Goal: Task Accomplishment & Management: Manage account settings

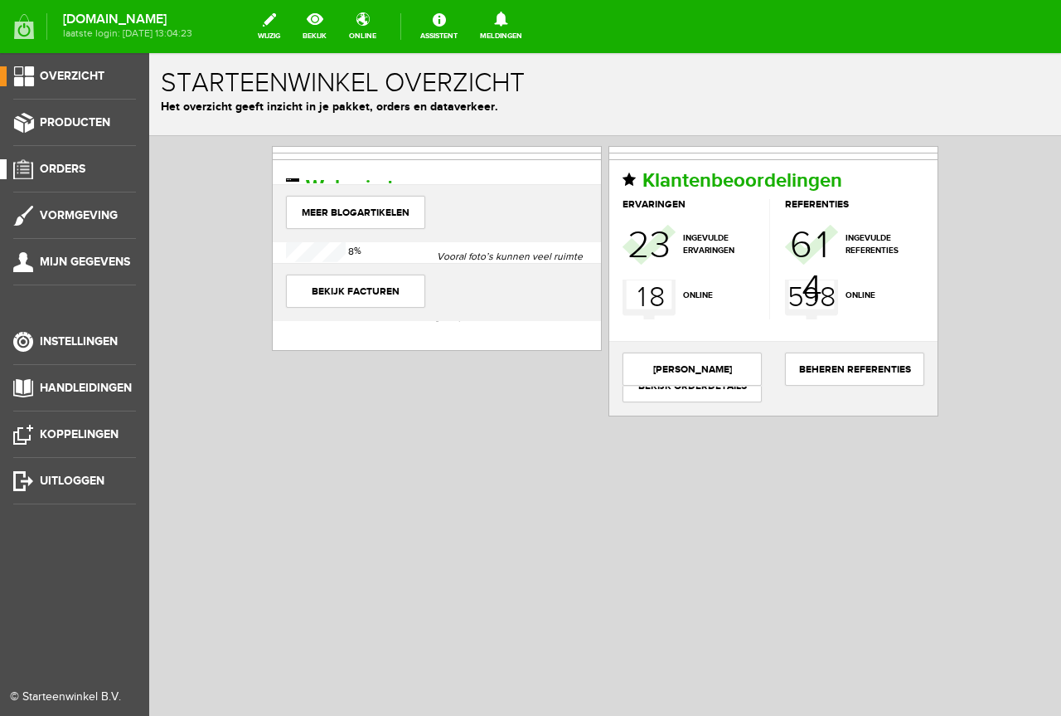
click at [119, 178] on link "Orders" at bounding box center [68, 169] width 136 height 20
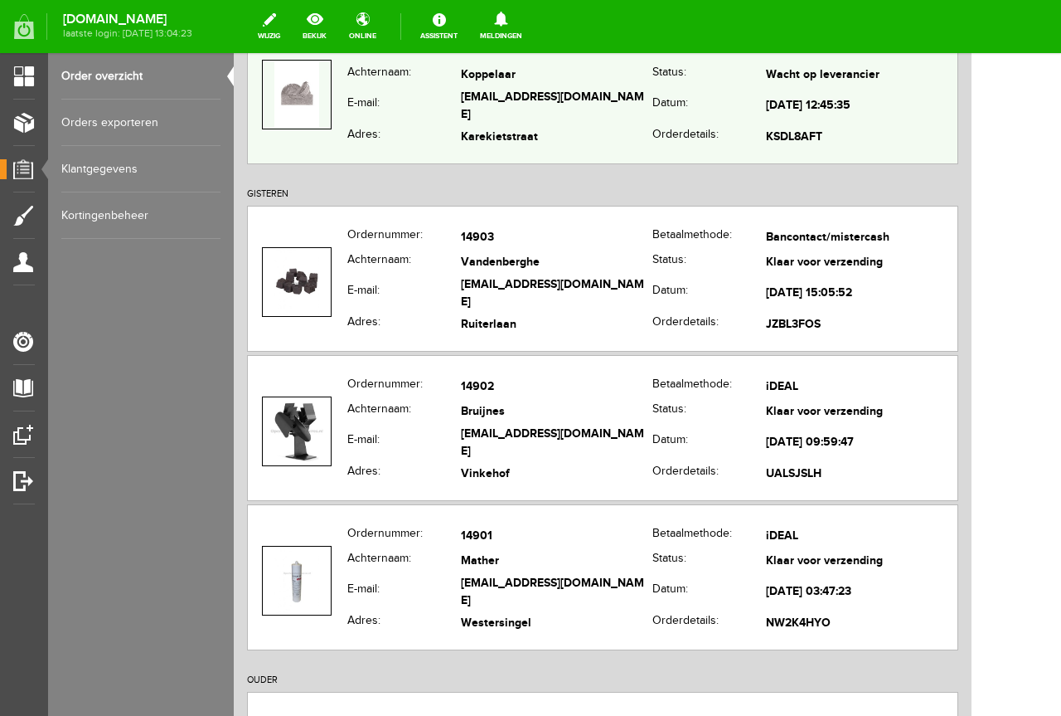
scroll to position [249, 0]
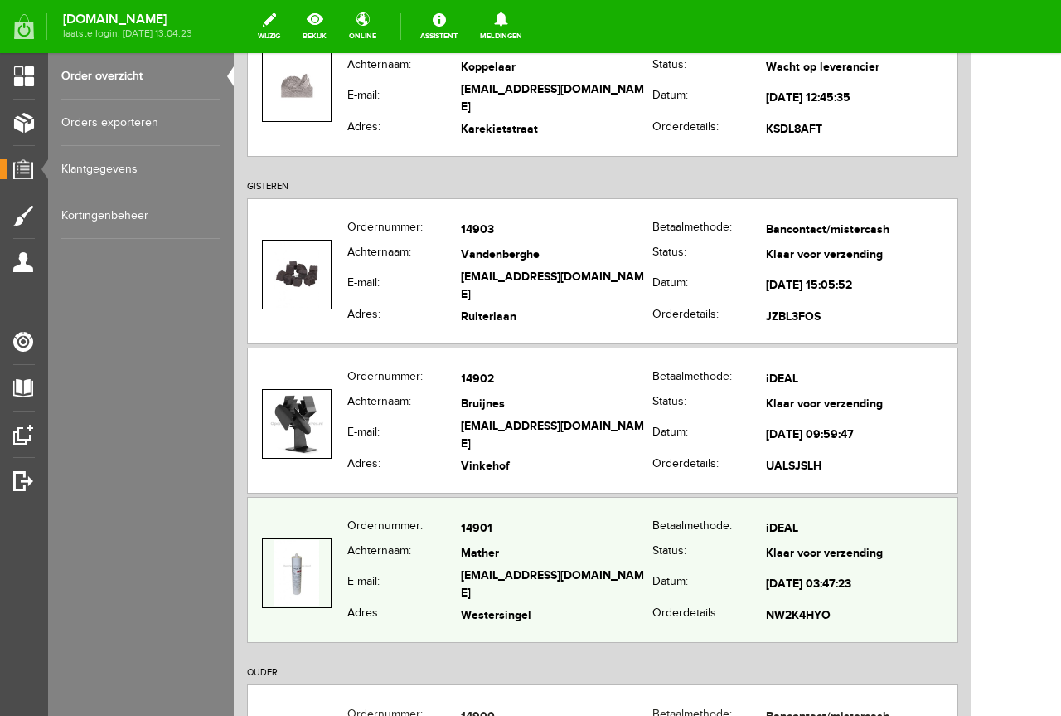
click at [527, 566] on td "Mather" at bounding box center [557, 554] width 192 height 24
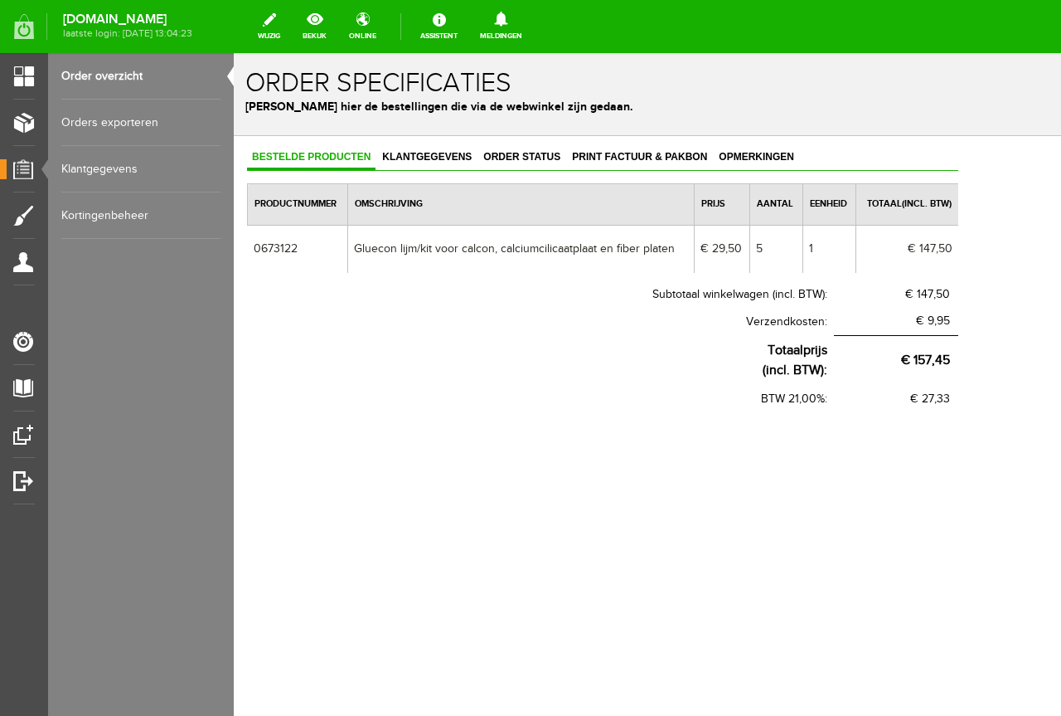
scroll to position [0, 0]
click at [423, 138] on div "Bestelde producten Klantgegevens Order status Print factuur & pakbon Opmerkinge…" at bounding box center [603, 332] width 738 height 393
click at [420, 157] on span "Klantgegevens" at bounding box center [426, 157] width 99 height 12
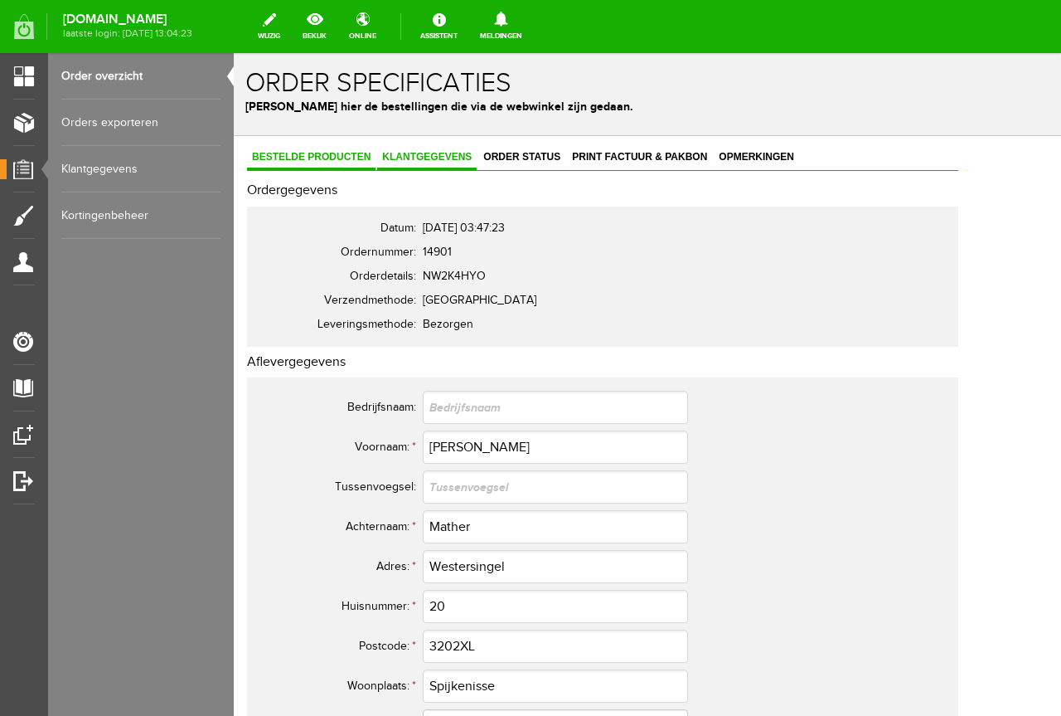
click at [342, 169] on link "Bestelde producten" at bounding box center [311, 158] width 129 height 24
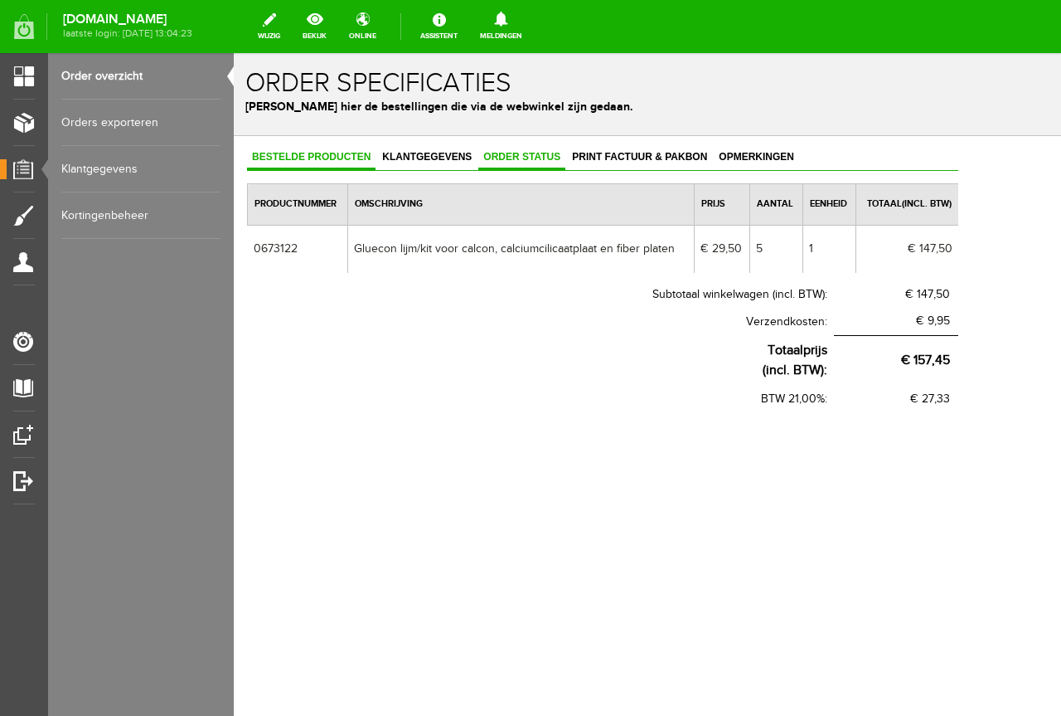
click at [529, 170] on link "Order status" at bounding box center [521, 158] width 87 height 24
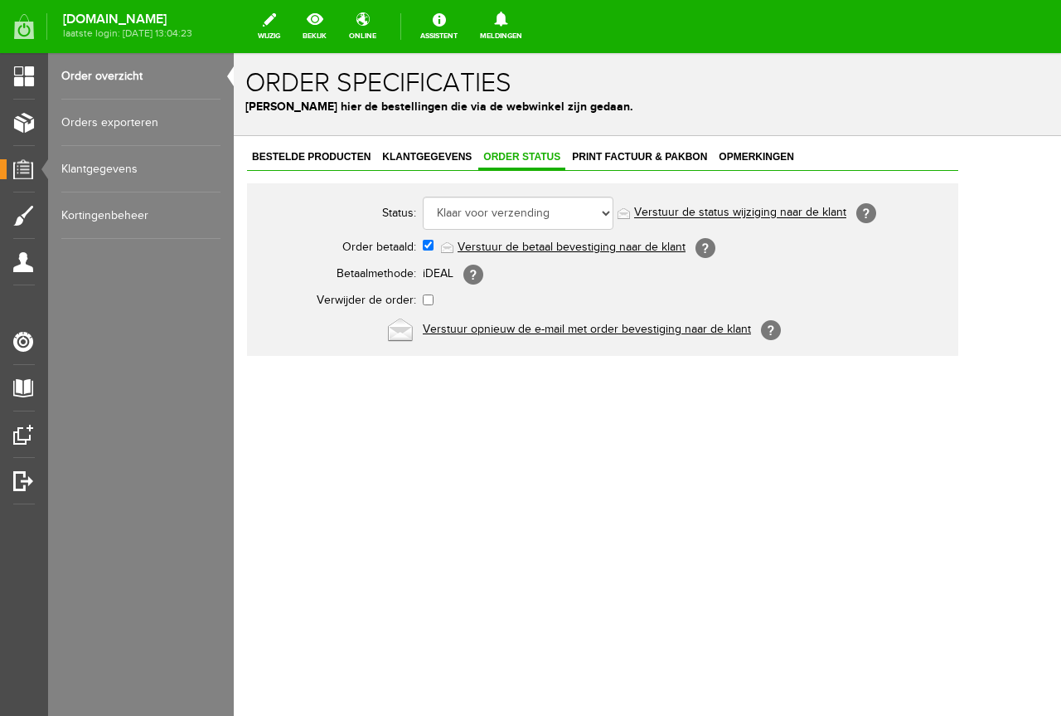
click at [434, 173] on div "Bestelde producten Klantgegevens Order status Print factuur & pakbon Opmerkinge…" at bounding box center [602, 251] width 711 height 210
click at [445, 155] on span "Klantgegevens" at bounding box center [426, 157] width 99 height 12
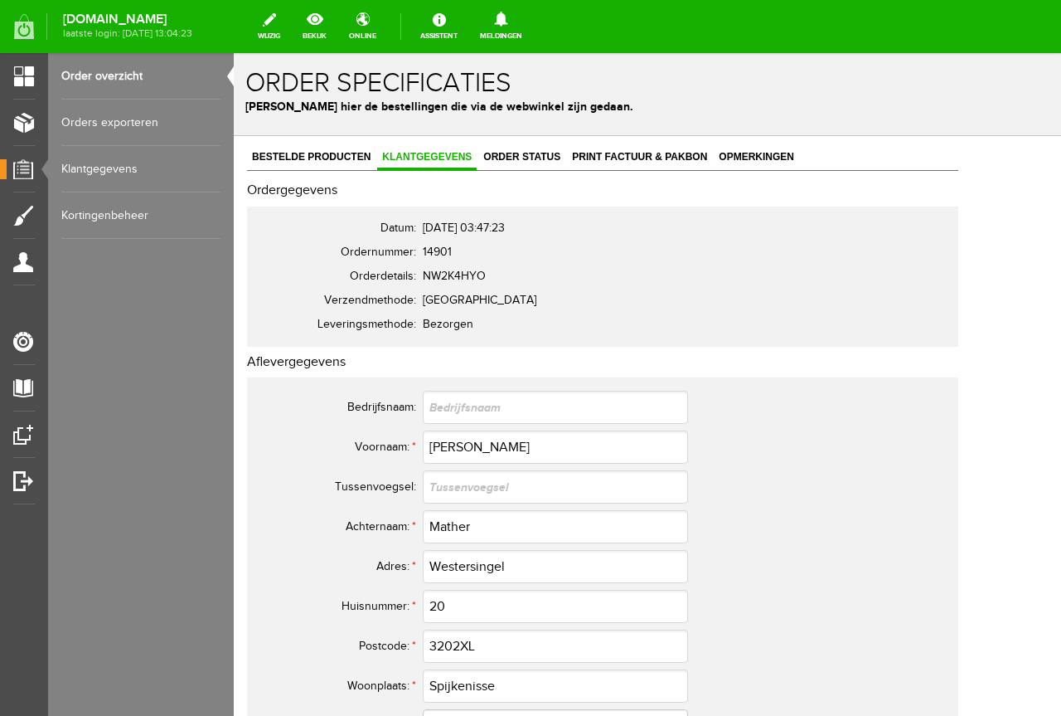
click at [456, 245] on td "14901" at bounding box center [686, 252] width 526 height 24
click at [328, 154] on span "Bestelde producten" at bounding box center [311, 157] width 129 height 12
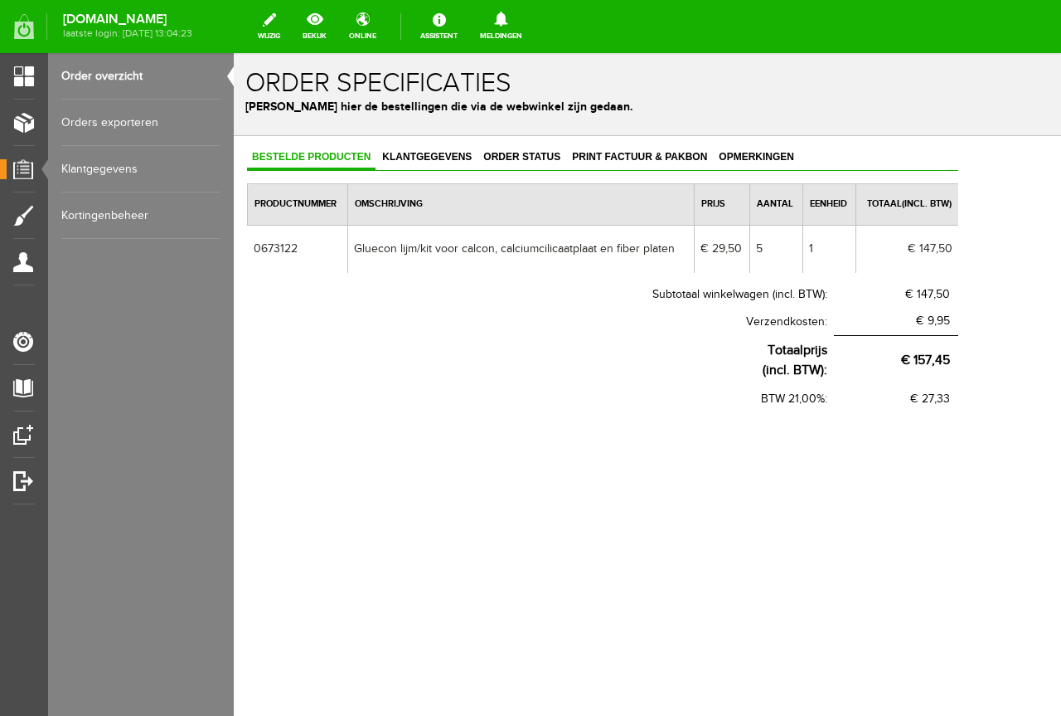
click at [439, 249] on td "Gluecon lijm/kit voor calcon, calciumcilicaatplaat en fiber platen" at bounding box center [520, 249] width 347 height 48
copy td "Gluecon lijm/kit voor calcon, calciumcilicaatplaat en fiber platen"
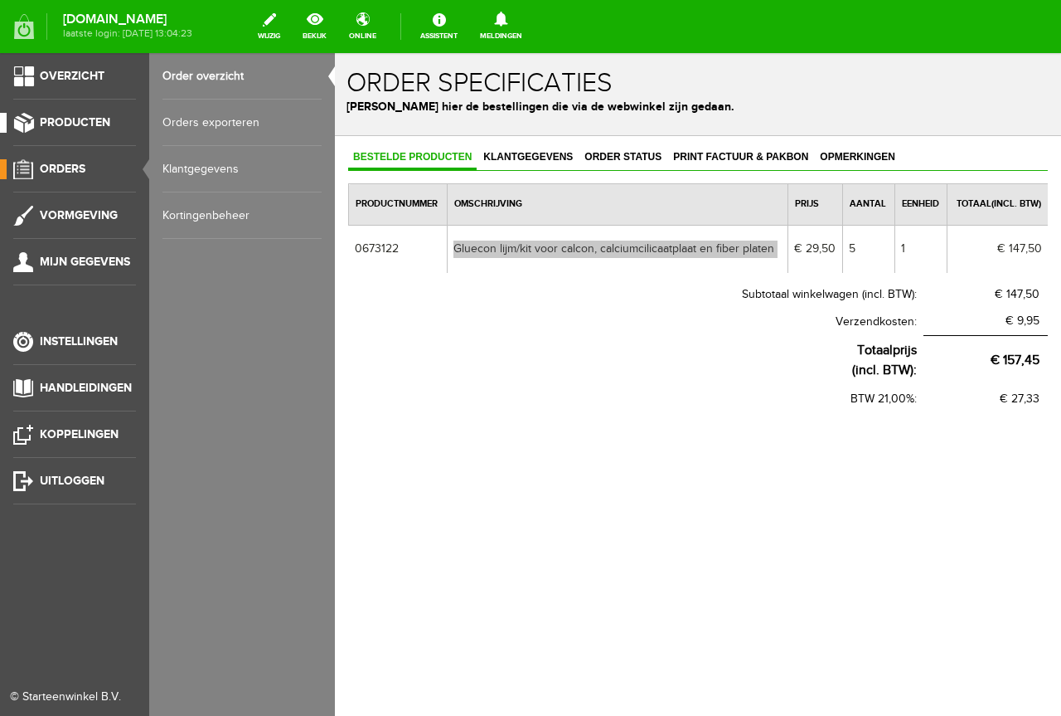
click at [59, 125] on span "Producten" at bounding box center [75, 122] width 70 height 14
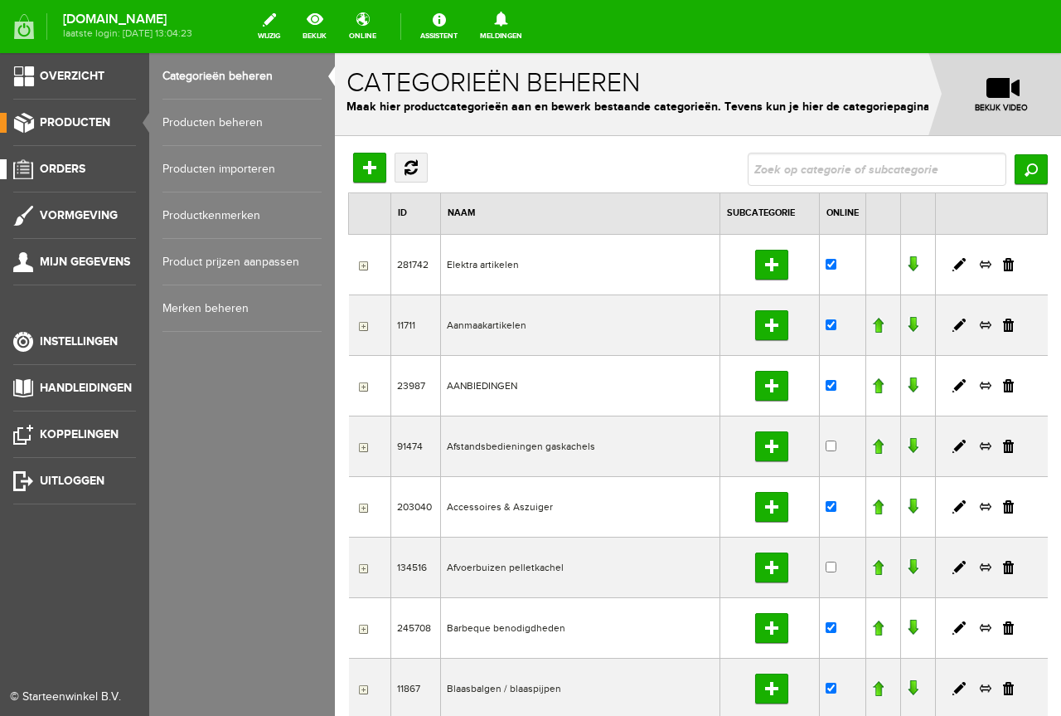
click at [21, 172] on link "Orders" at bounding box center [68, 169] width 136 height 20
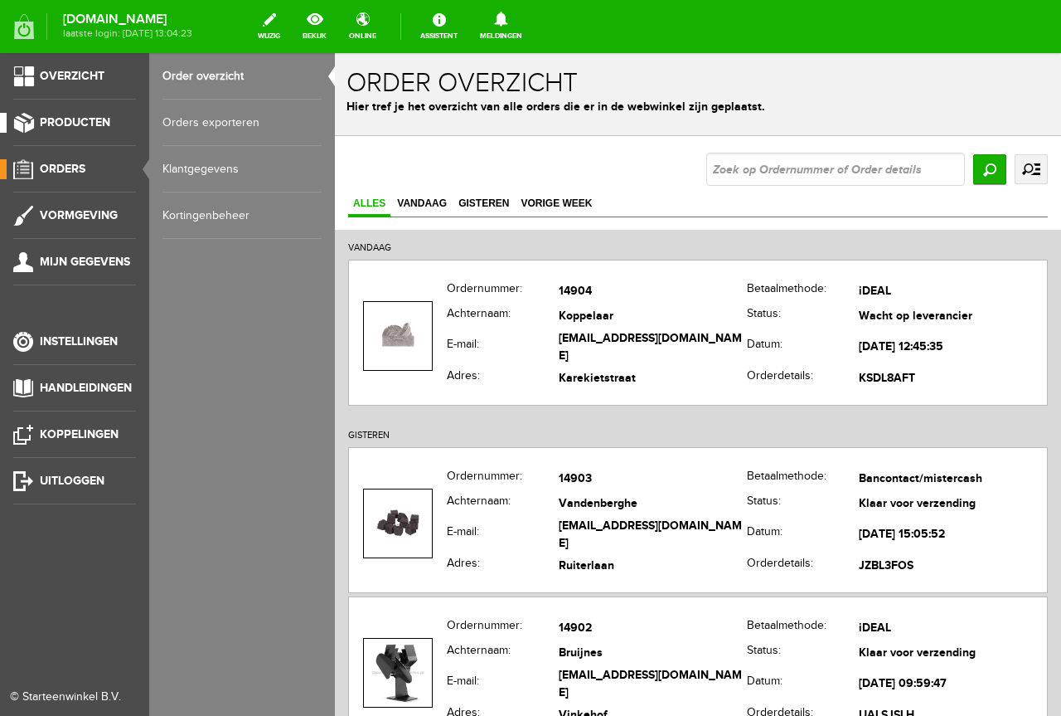
drag, startPoint x: 82, startPoint y: 118, endPoint x: 254, endPoint y: 117, distance: 171.6
click at [83, 119] on span "Producten" at bounding box center [75, 122] width 70 height 14
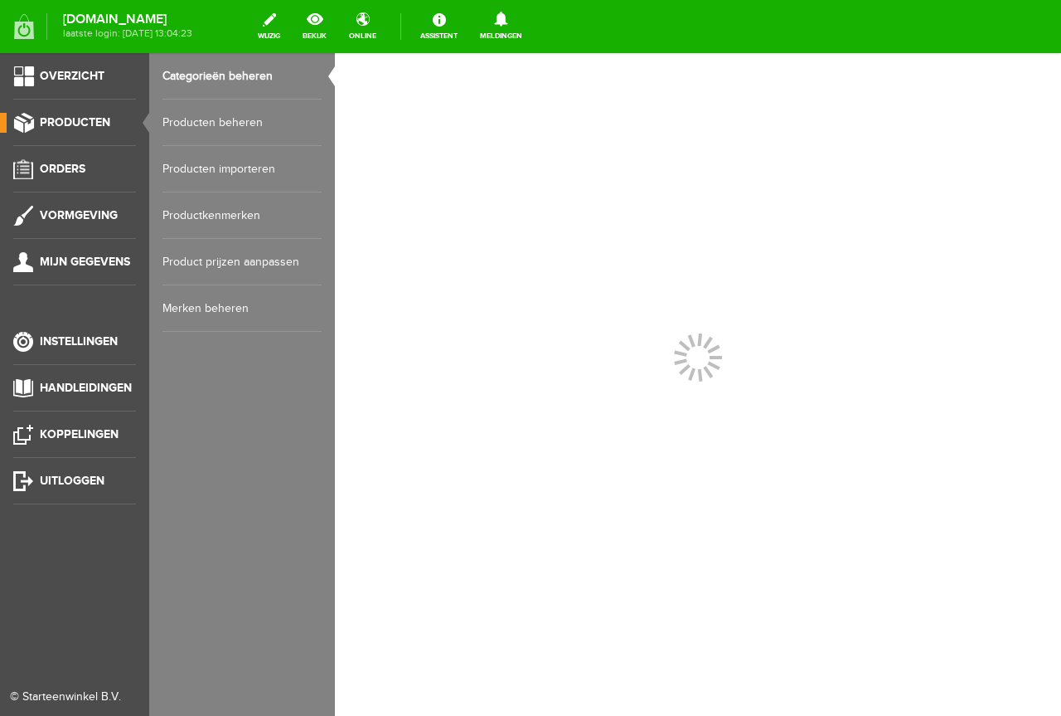
drag, startPoint x: 289, startPoint y: 105, endPoint x: 357, endPoint y: 130, distance: 72.4
click at [290, 105] on link "Producten beheren" at bounding box center [242, 122] width 159 height 46
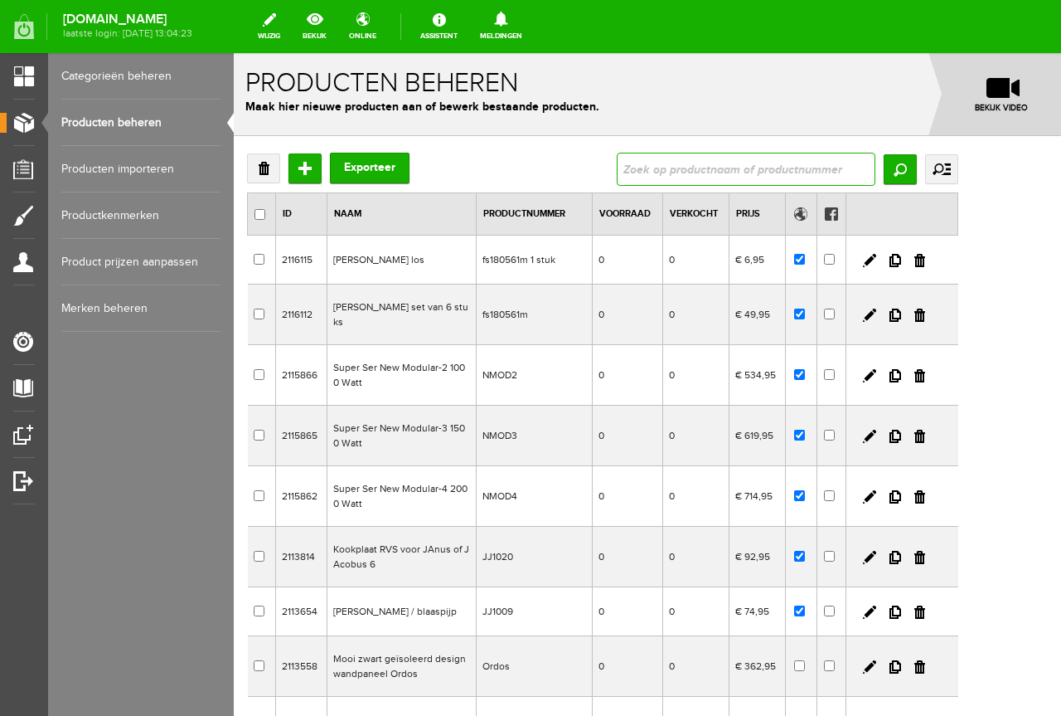
click at [829, 169] on input "text" at bounding box center [746, 169] width 259 height 33
type input "h"
type input "gluecon"
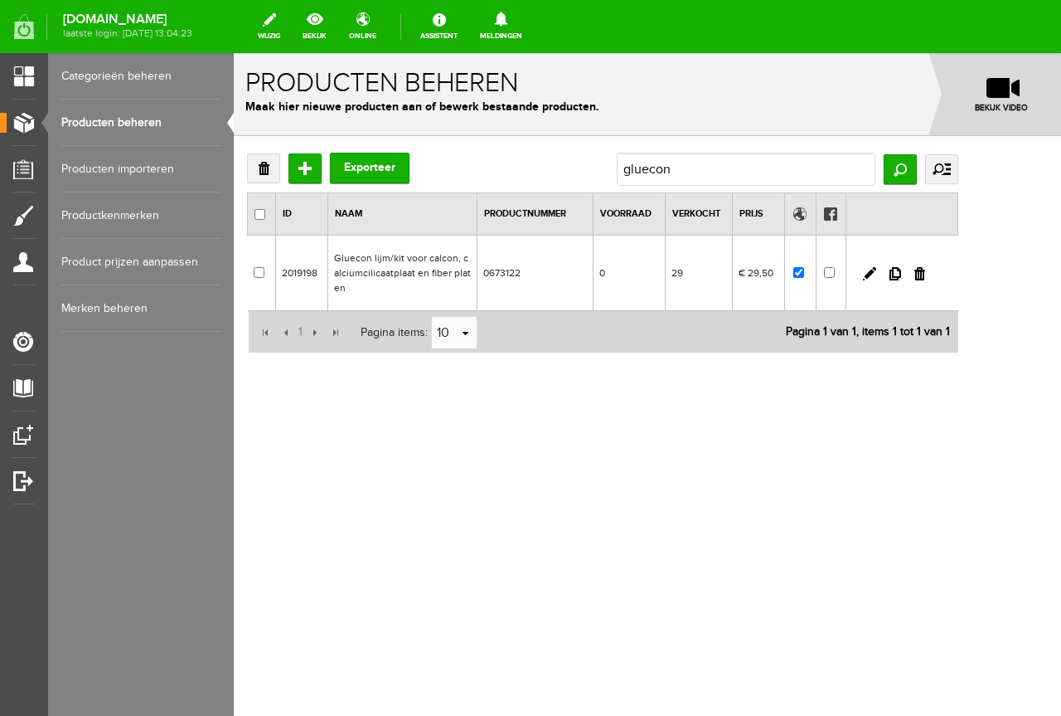
click at [733, 260] on td "29" at bounding box center [699, 272] width 68 height 75
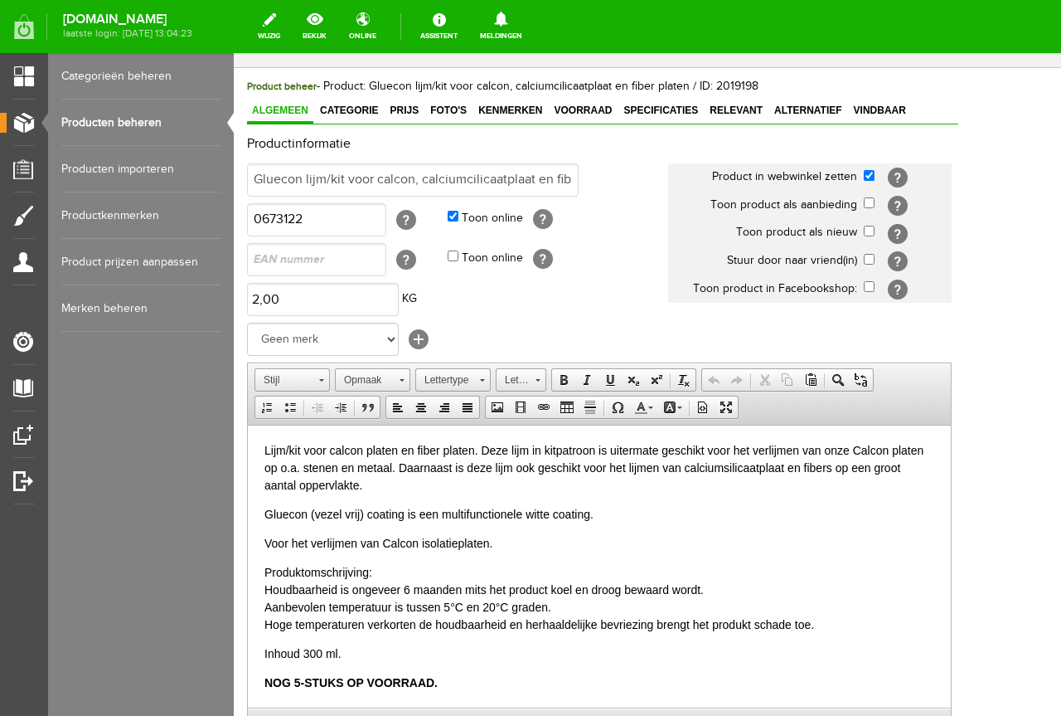
scroll to position [166, 0]
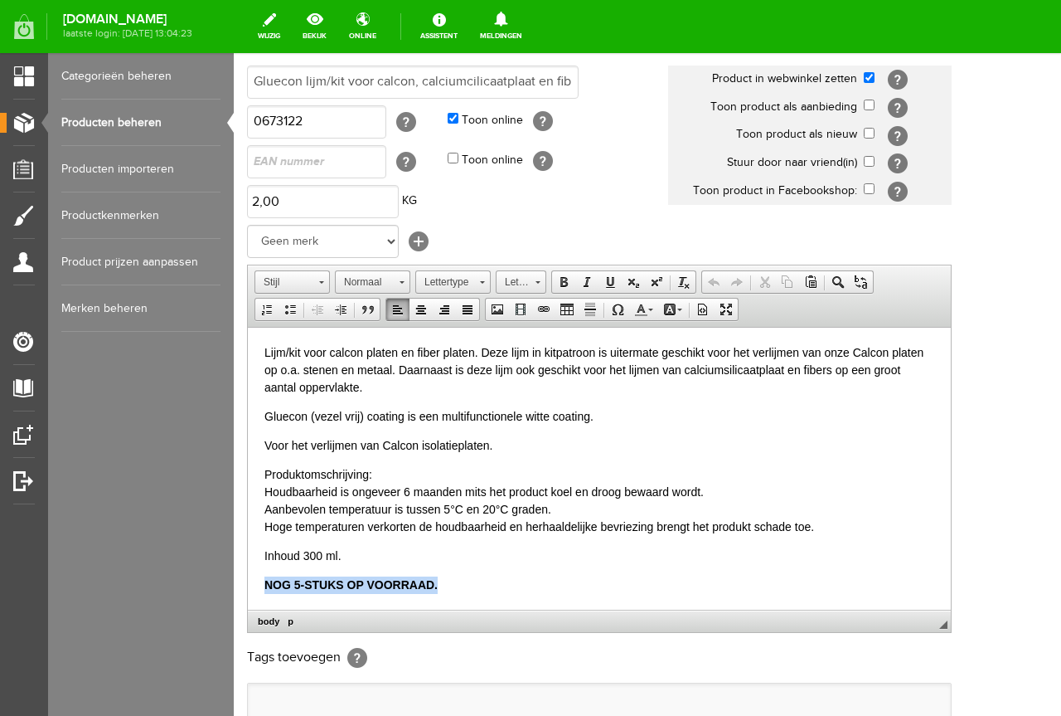
drag, startPoint x: 466, startPoint y: 553, endPoint x: 216, endPoint y: 578, distance: 251.6
click at [248, 578] on html "Lijm/kit voor calcon platen en fiber platen. Deze lijm in kitpatroon is uiterma…" at bounding box center [599, 468] width 703 height 283
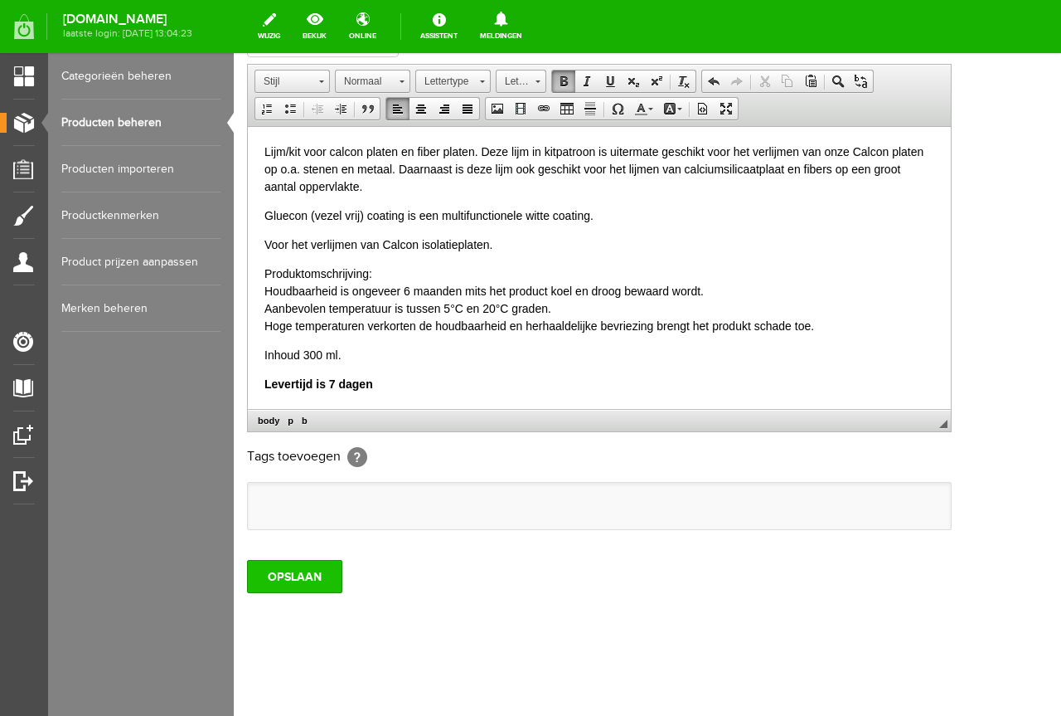
click at [314, 584] on input "OPSLAAN" at bounding box center [294, 576] width 95 height 33
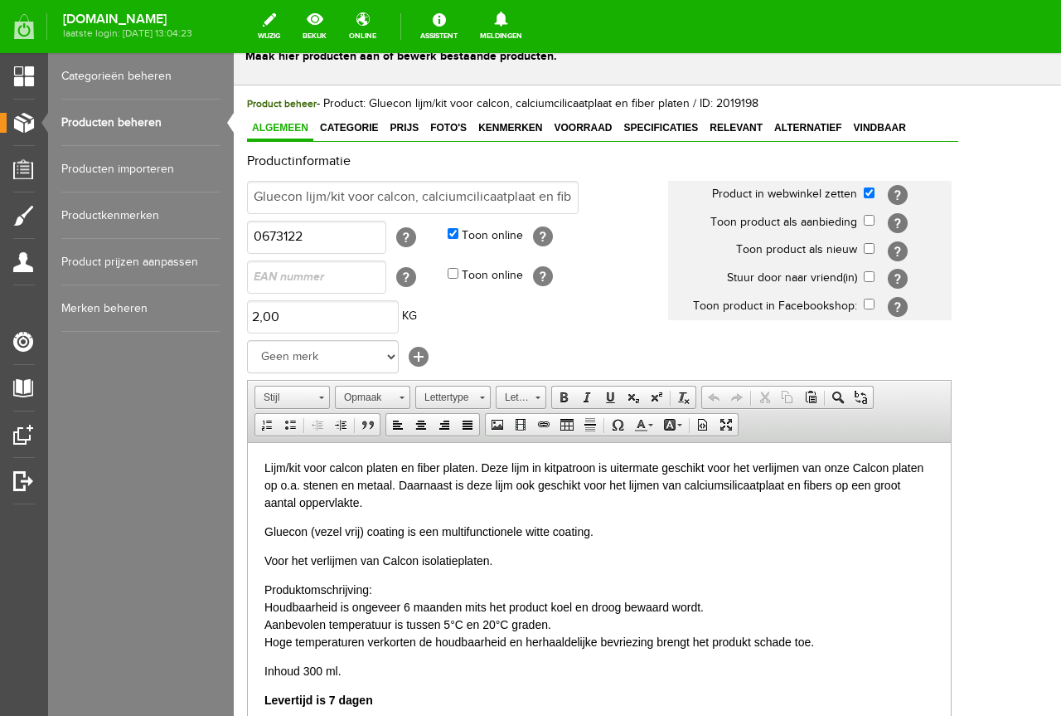
scroll to position [0, 0]
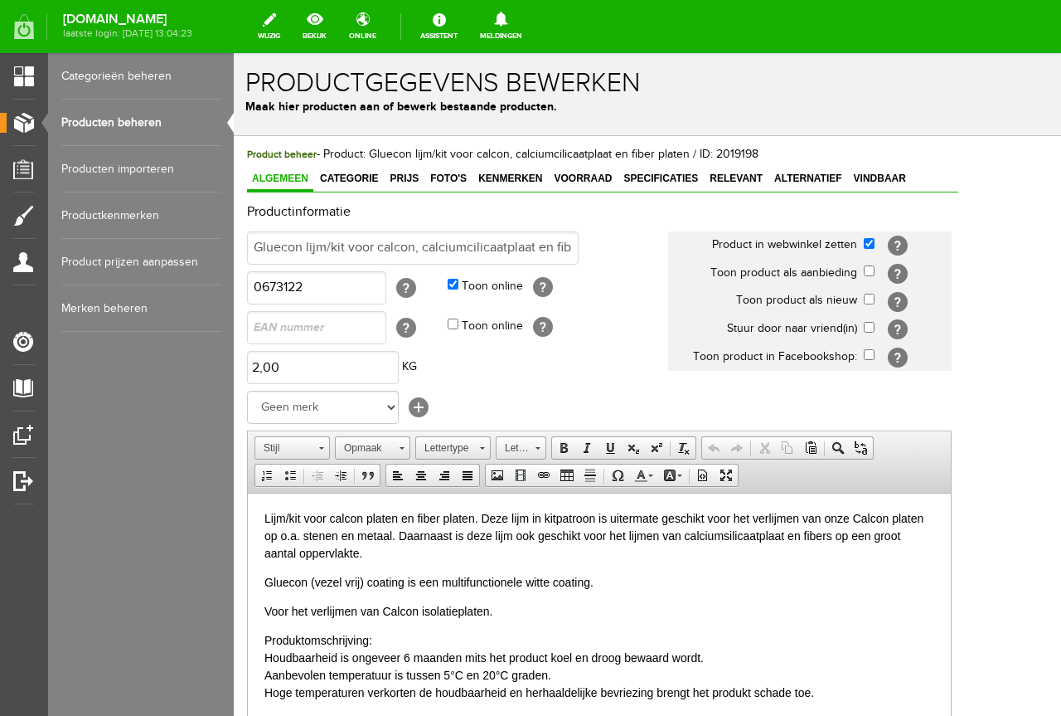
click at [186, 143] on link "Producten beheren" at bounding box center [140, 122] width 159 height 46
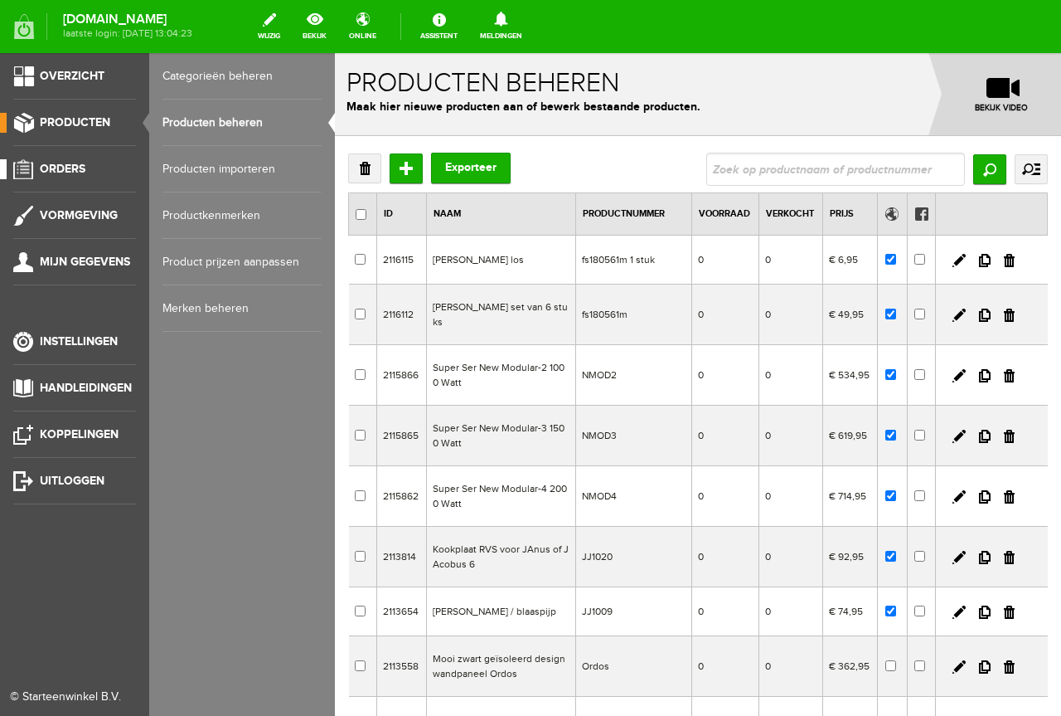
click at [0, 177] on link "Orders" at bounding box center [68, 169] width 136 height 20
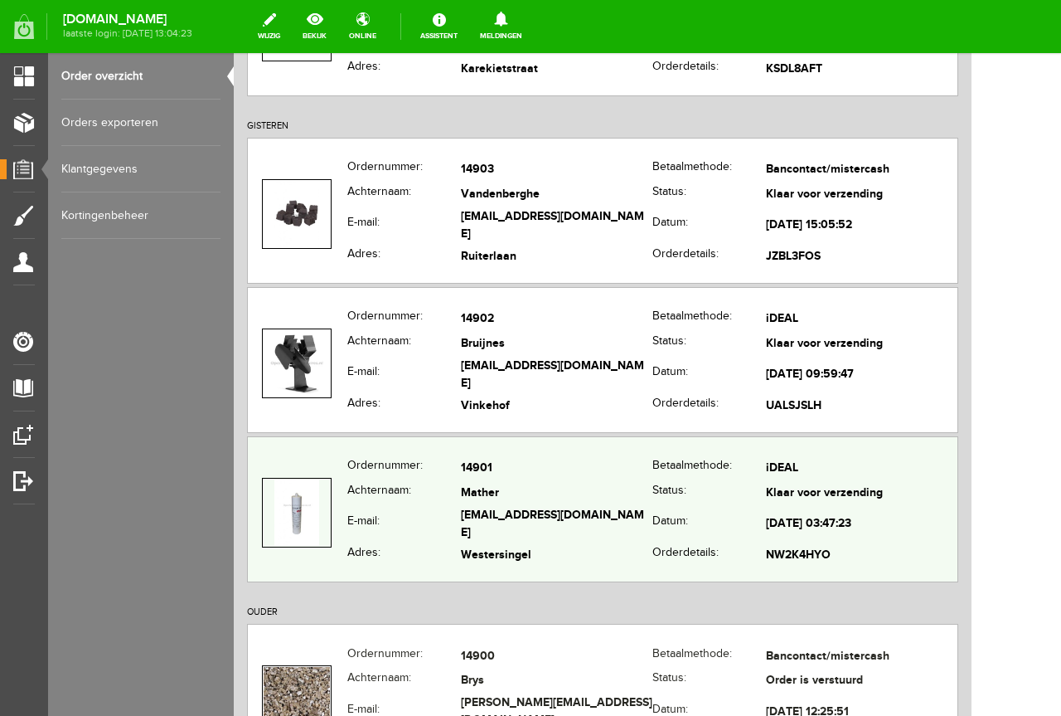
scroll to position [415, 0]
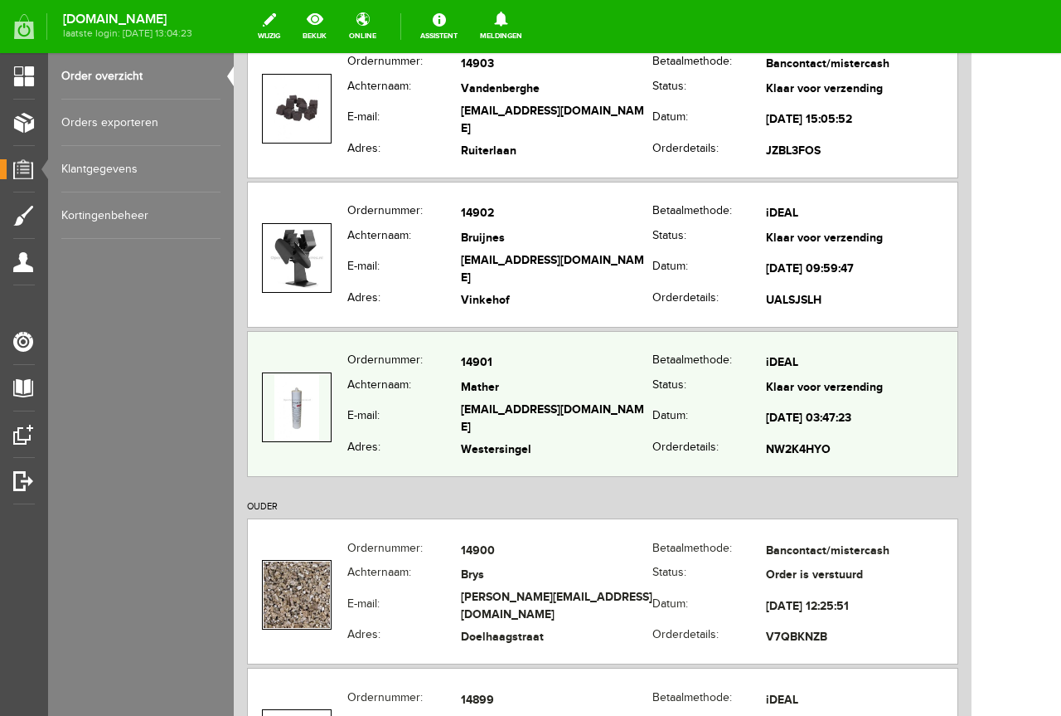
copy tr "14901"
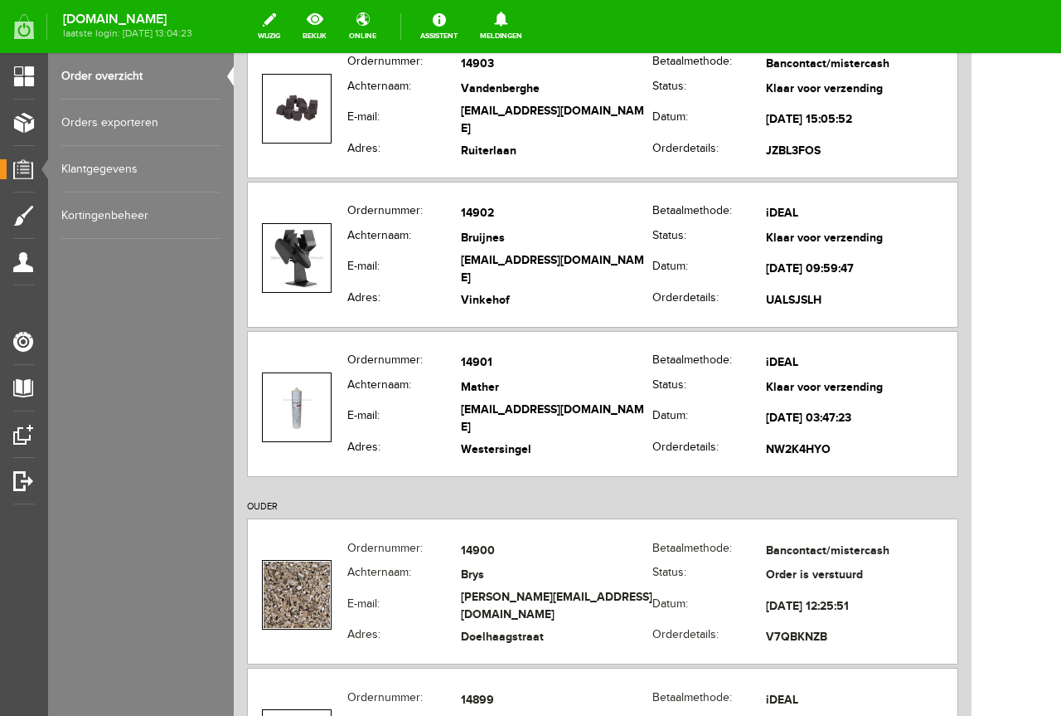
drag, startPoint x: 519, startPoint y: 352, endPoint x: 764, endPoint y: -28, distance: 452.2
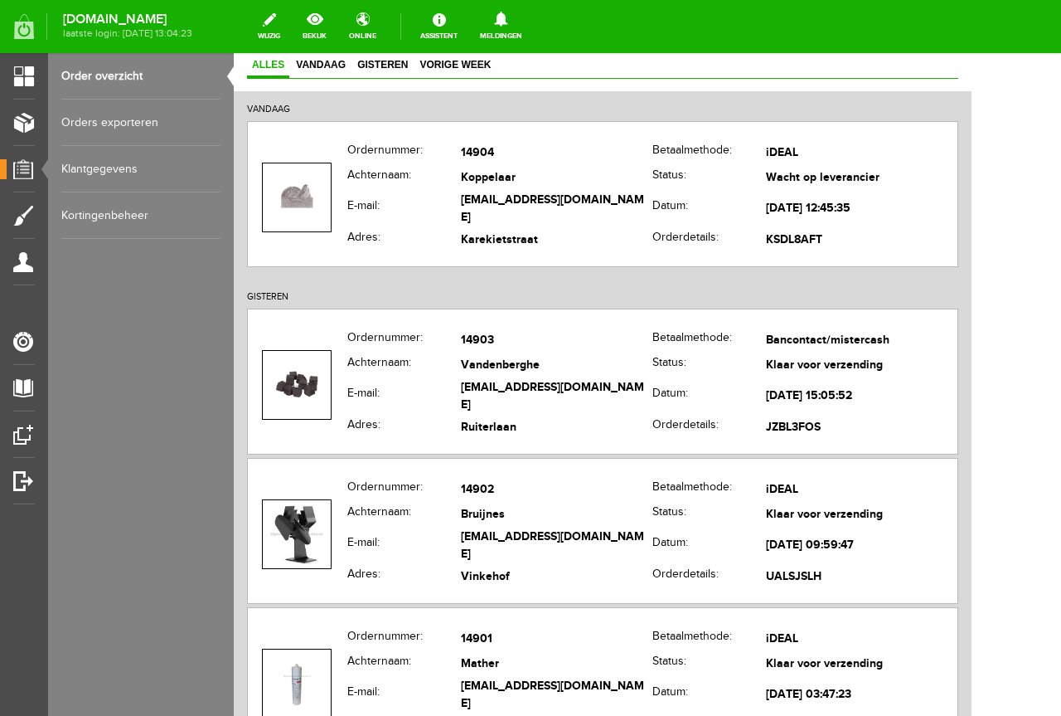
click at [323, 287] on h2 "GISTEREN" at bounding box center [602, 294] width 711 height 30
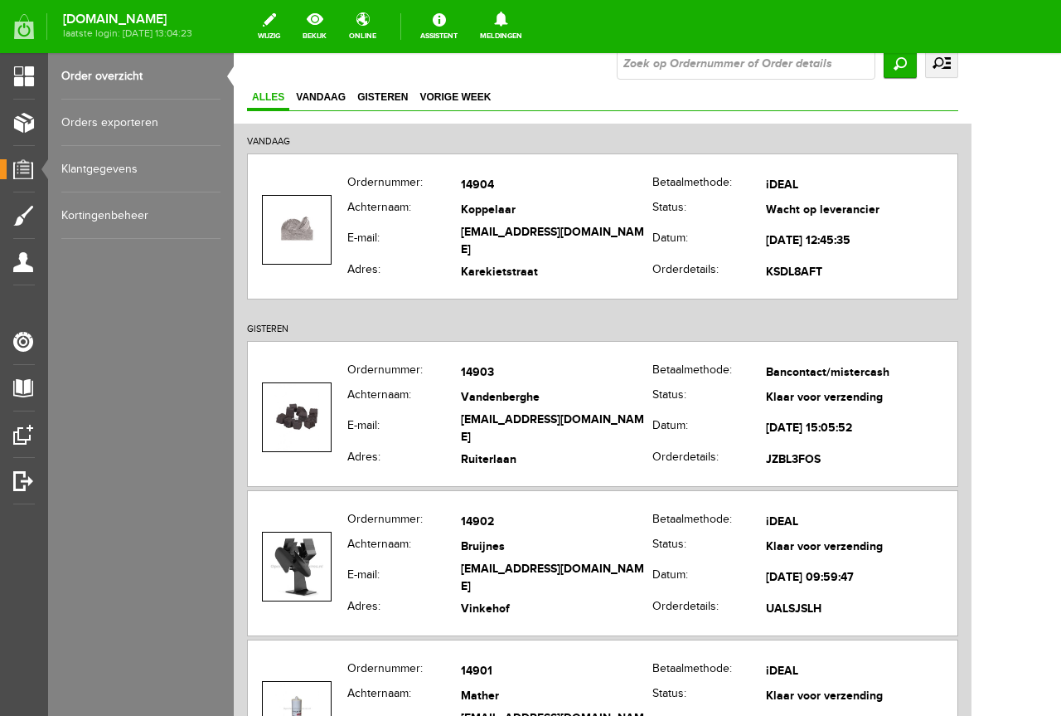
scroll to position [249, 0]
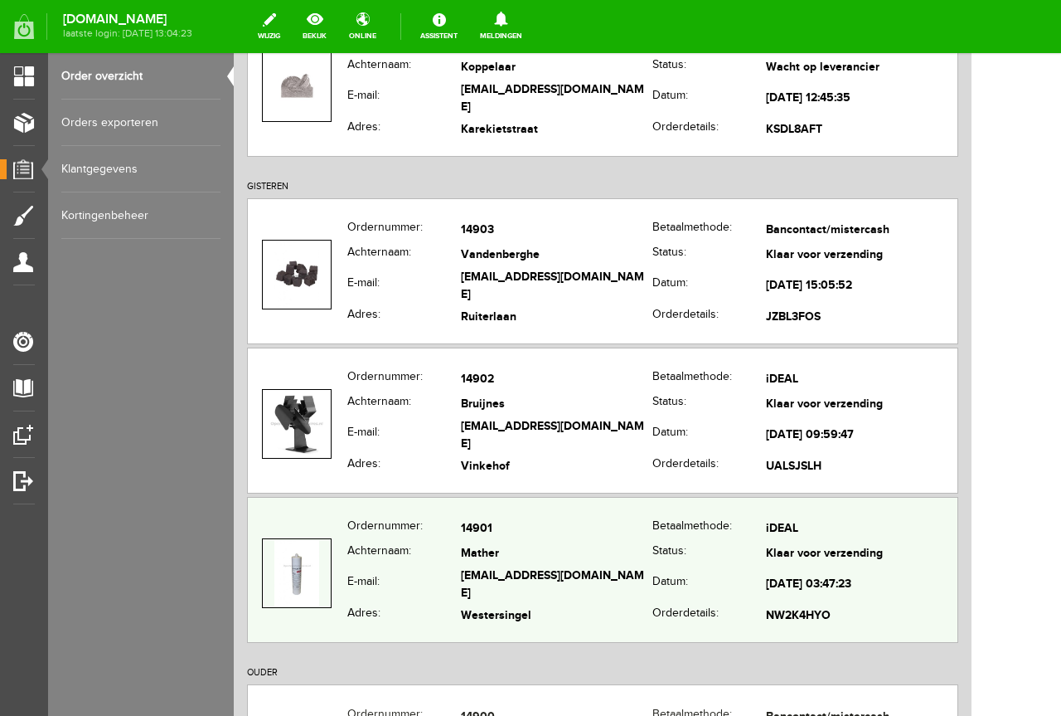
click at [529, 504] on div "Ordernummer: 14901 [GEOGRAPHIC_DATA]: iDEAL Achternaam: Mather Status: Klaar vo…" at bounding box center [602, 570] width 711 height 146
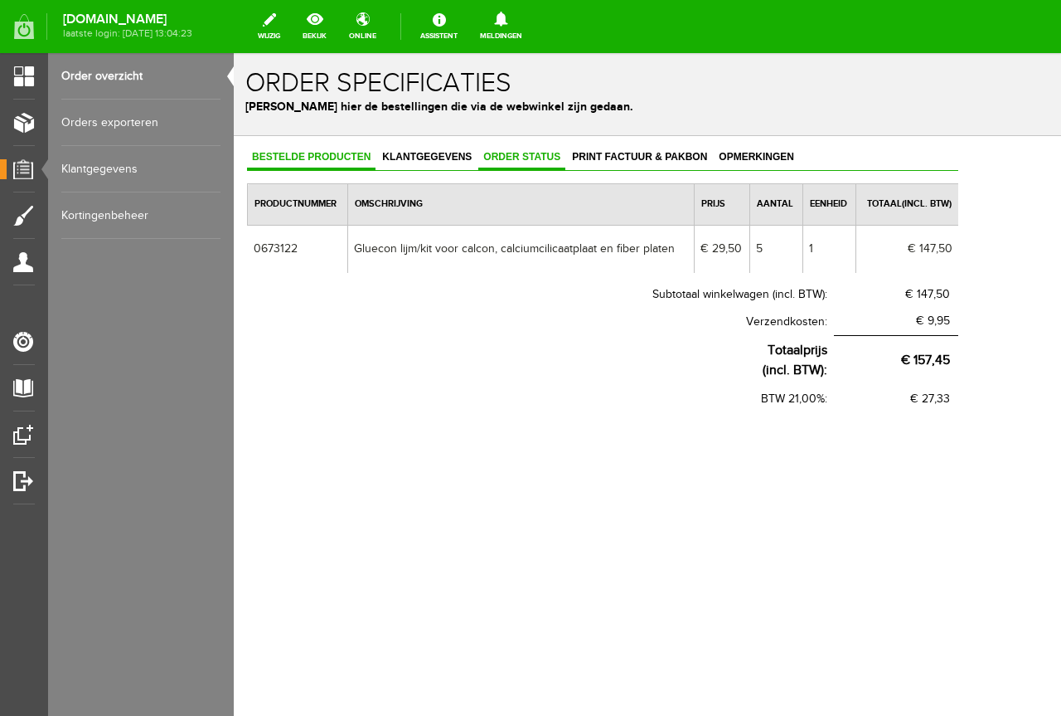
click at [531, 160] on span "Order status" at bounding box center [521, 157] width 87 height 12
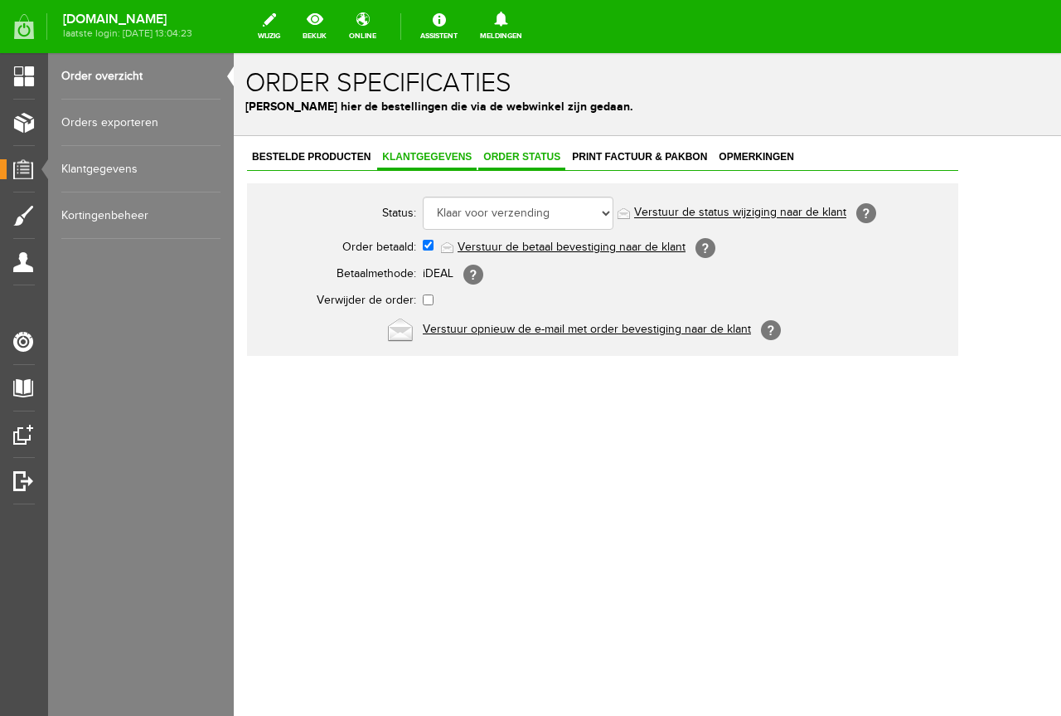
click at [454, 150] on link "Klantgegevens" at bounding box center [426, 158] width 99 height 24
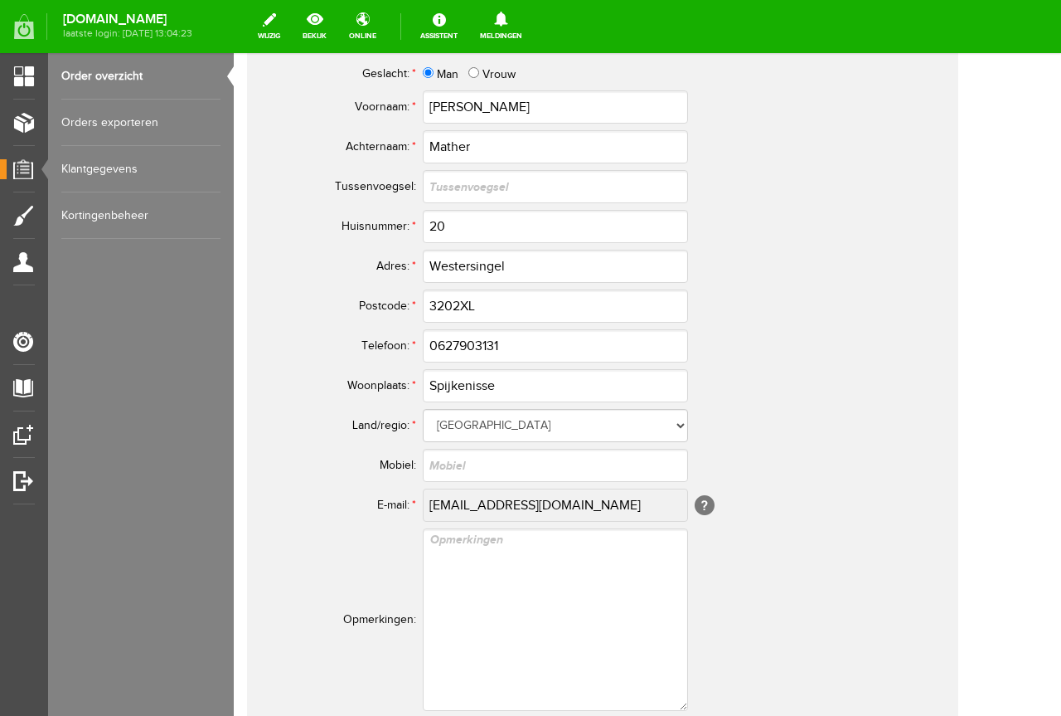
scroll to position [829, 0]
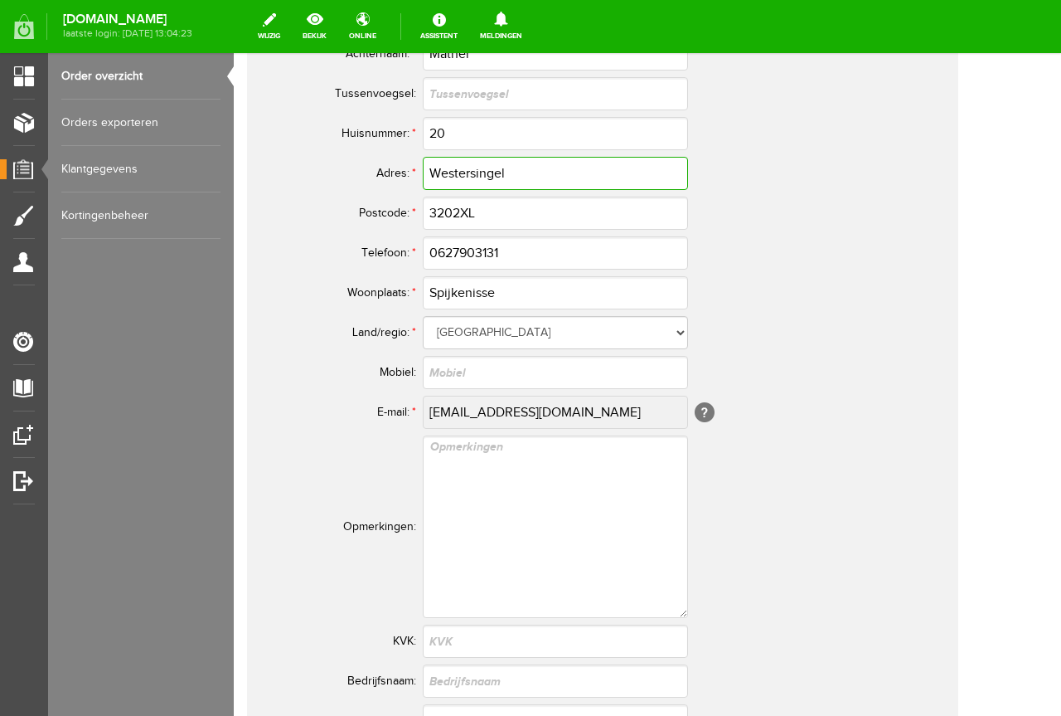
click at [468, 183] on input "Westersingel" at bounding box center [555, 173] width 265 height 33
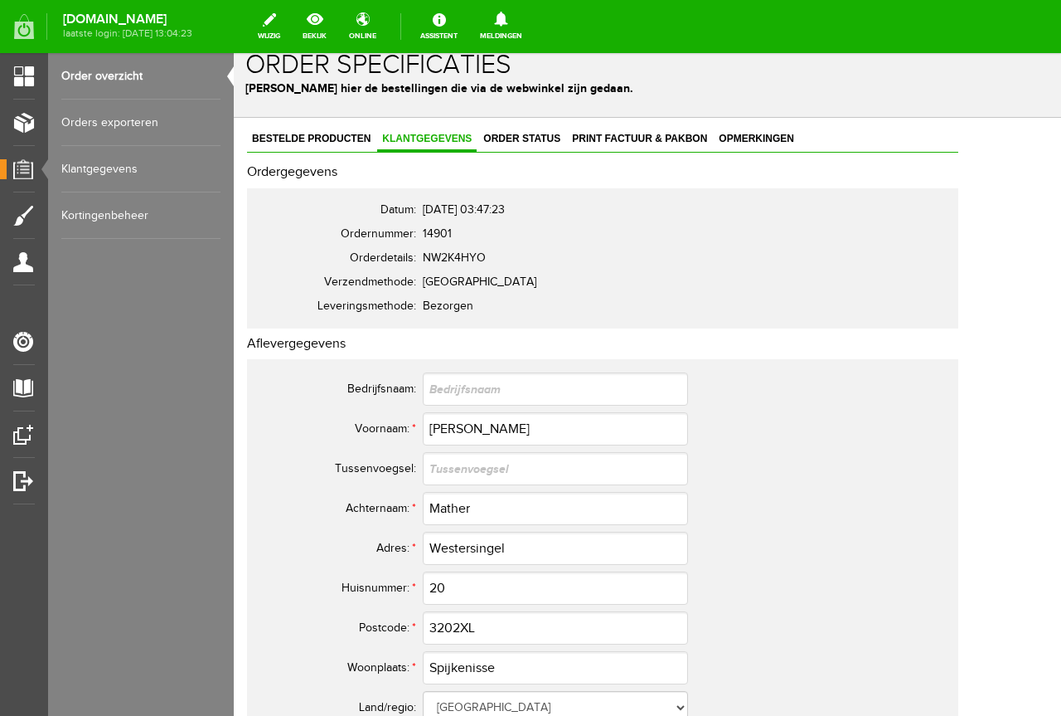
scroll to position [0, 0]
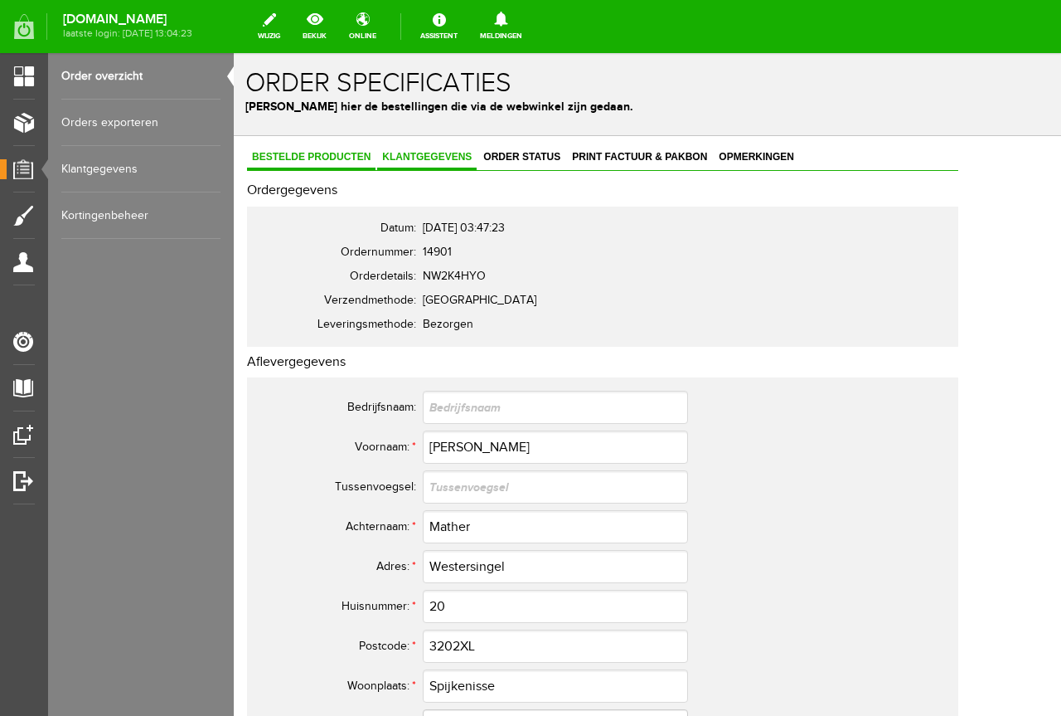
click at [326, 160] on span "Bestelde producten" at bounding box center [311, 157] width 129 height 12
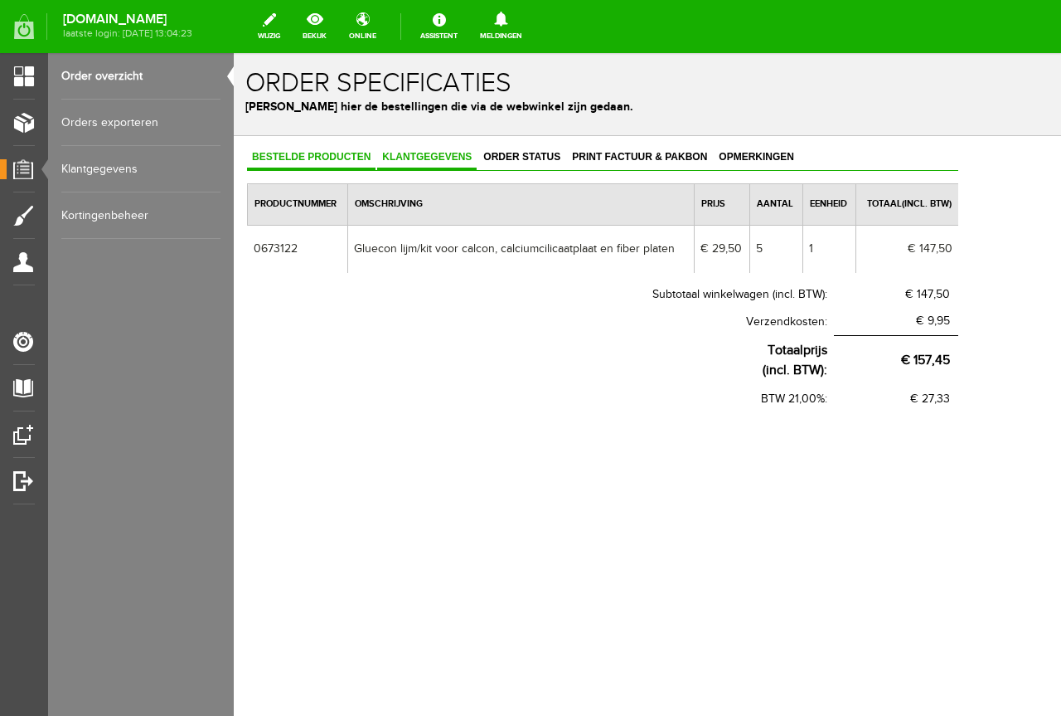
click at [449, 153] on span "Klantgegevens" at bounding box center [426, 157] width 99 height 12
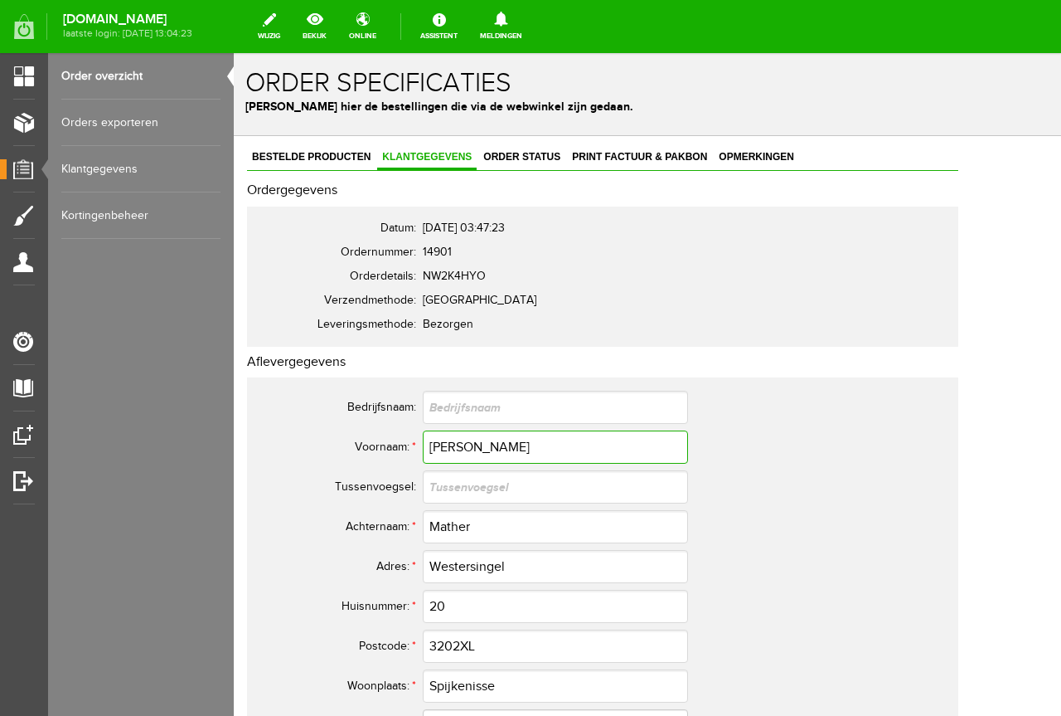
click at [442, 436] on input "[PERSON_NAME]" at bounding box center [555, 446] width 265 height 33
drag, startPoint x: 442, startPoint y: 436, endPoint x: 538, endPoint y: 447, distance: 96.8
click at [538, 447] on input "[PERSON_NAME]" at bounding box center [555, 446] width 265 height 33
click at [129, 64] on link "Order overzicht" at bounding box center [140, 76] width 159 height 46
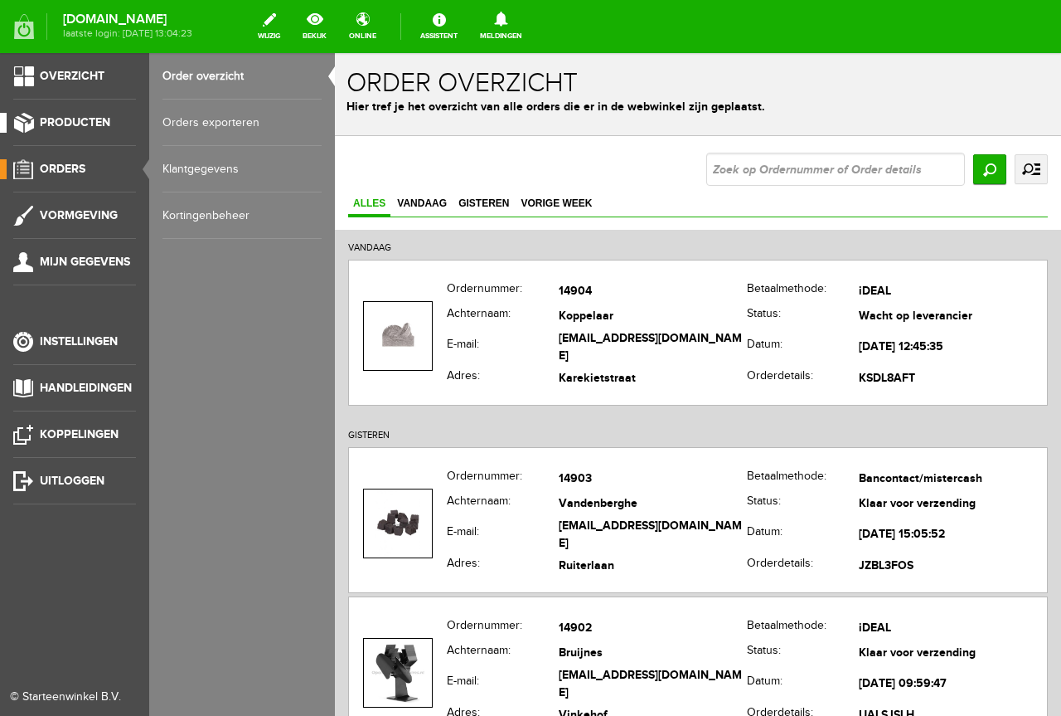
drag, startPoint x: 31, startPoint y: 133, endPoint x: 216, endPoint y: 152, distance: 185.8
click at [34, 133] on li "Producten" at bounding box center [74, 129] width 123 height 33
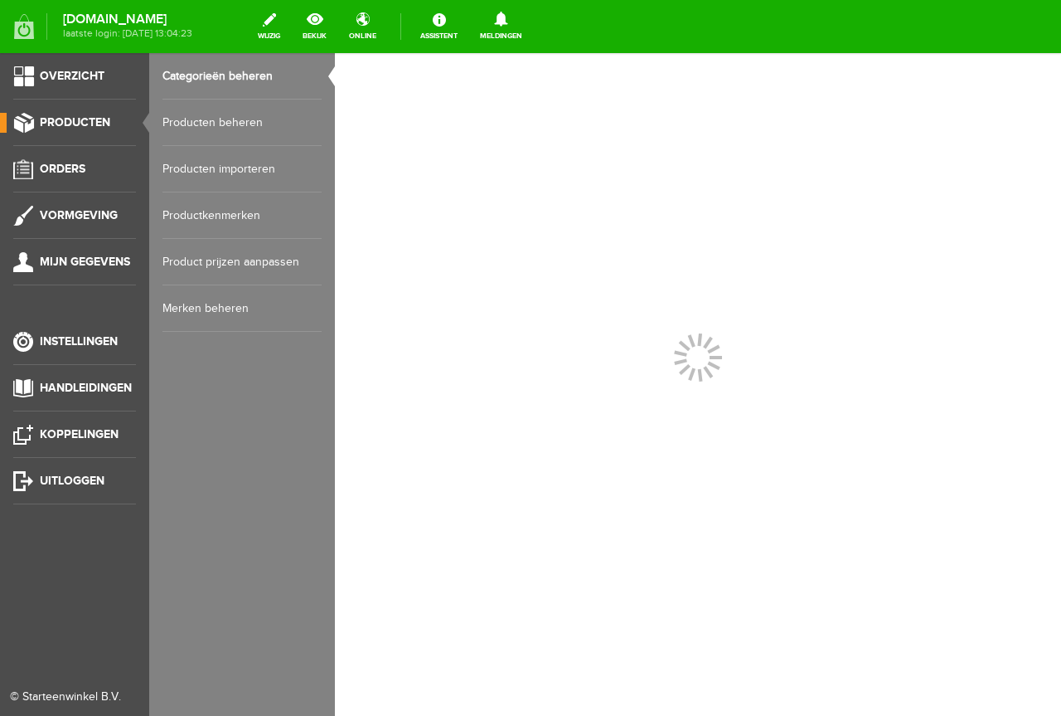
click at [229, 144] on link "Producten beheren" at bounding box center [242, 122] width 159 height 46
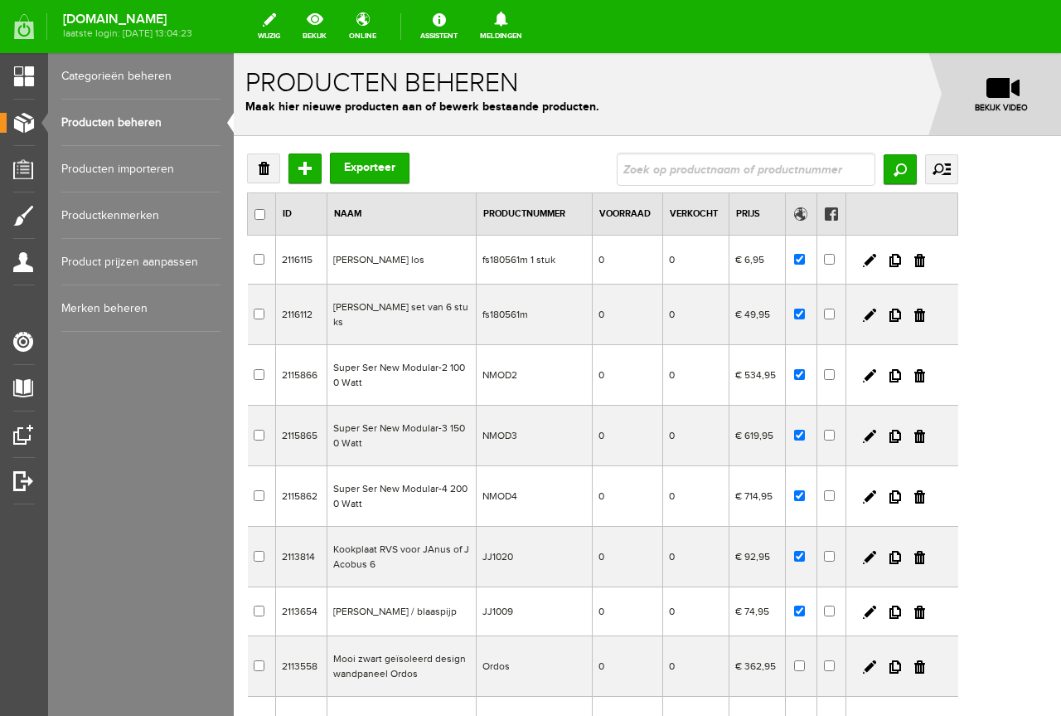
click at [823, 187] on div "Verwijderen Toevoegen Exporteer Zoeken uitgebreid zoeken Categorie Elektra arti…" at bounding box center [602, 514] width 711 height 722
click at [827, 172] on input "text" at bounding box center [746, 169] width 259 height 33
type input "L.518"
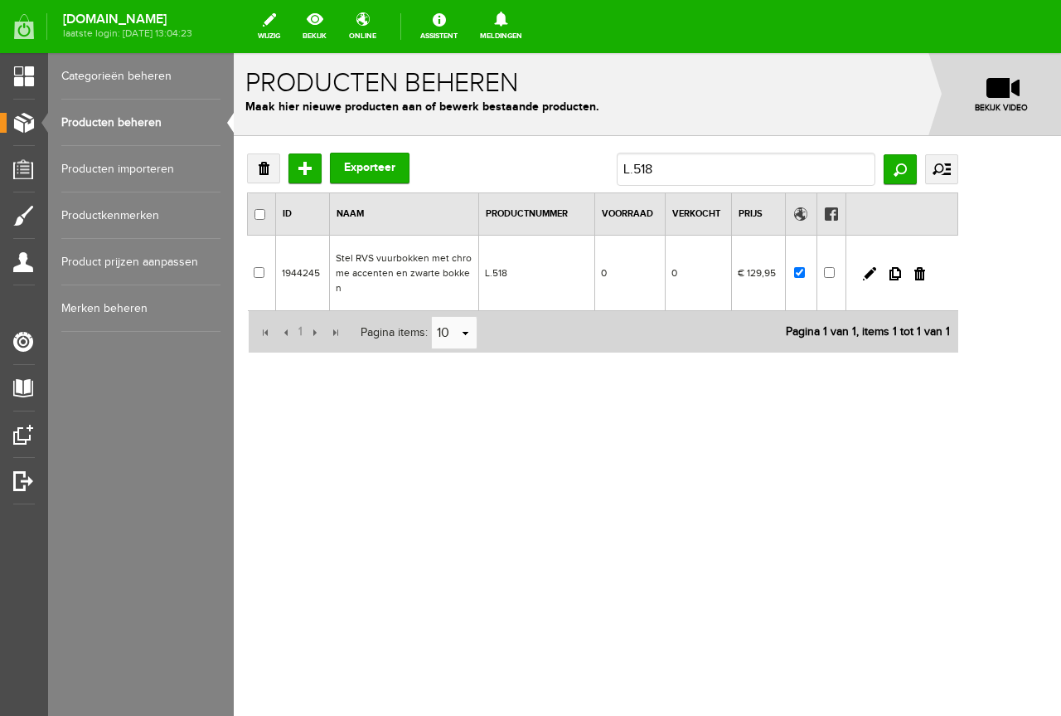
click at [731, 280] on td "0" at bounding box center [698, 272] width 66 height 75
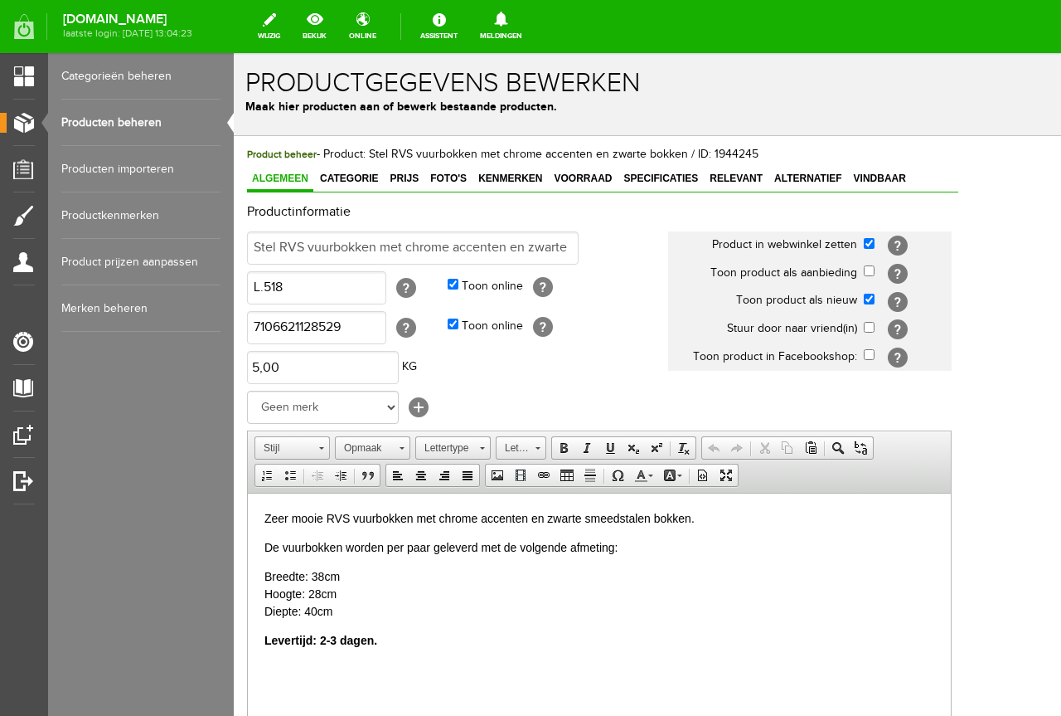
click at [466, 609] on p "Breedte: 38cm Hoogte: 28cm Diepte: 40cm" at bounding box center [599, 593] width 670 height 52
click at [459, 641] on p "Levertijd: 2-3 dagen." at bounding box center [599, 639] width 670 height 17
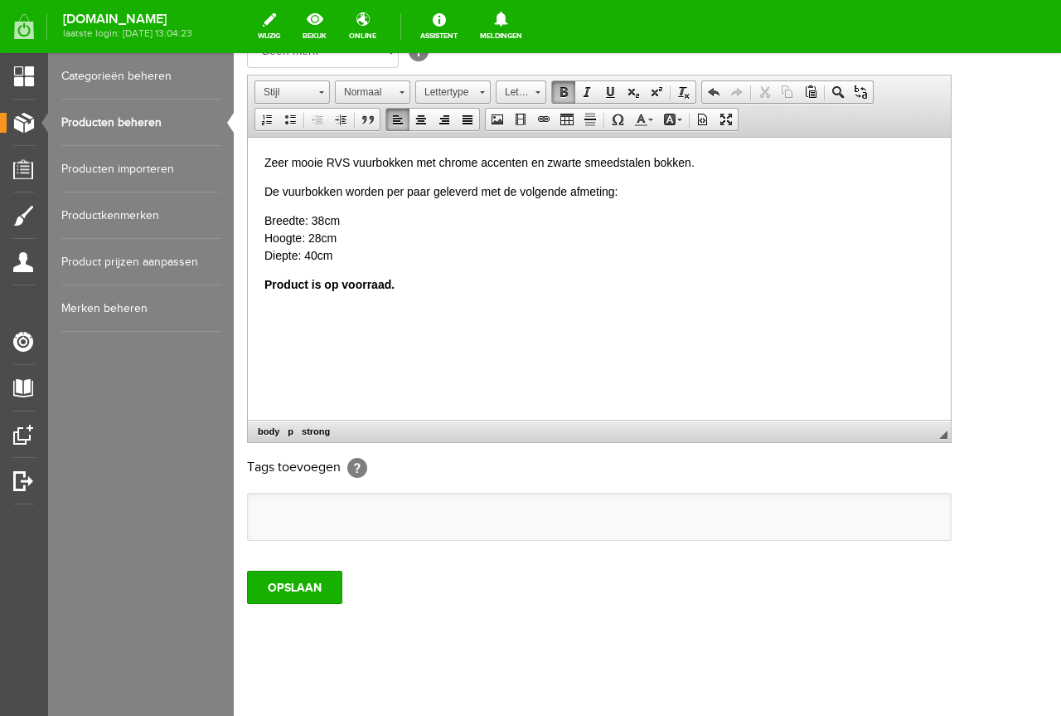
scroll to position [366, 0]
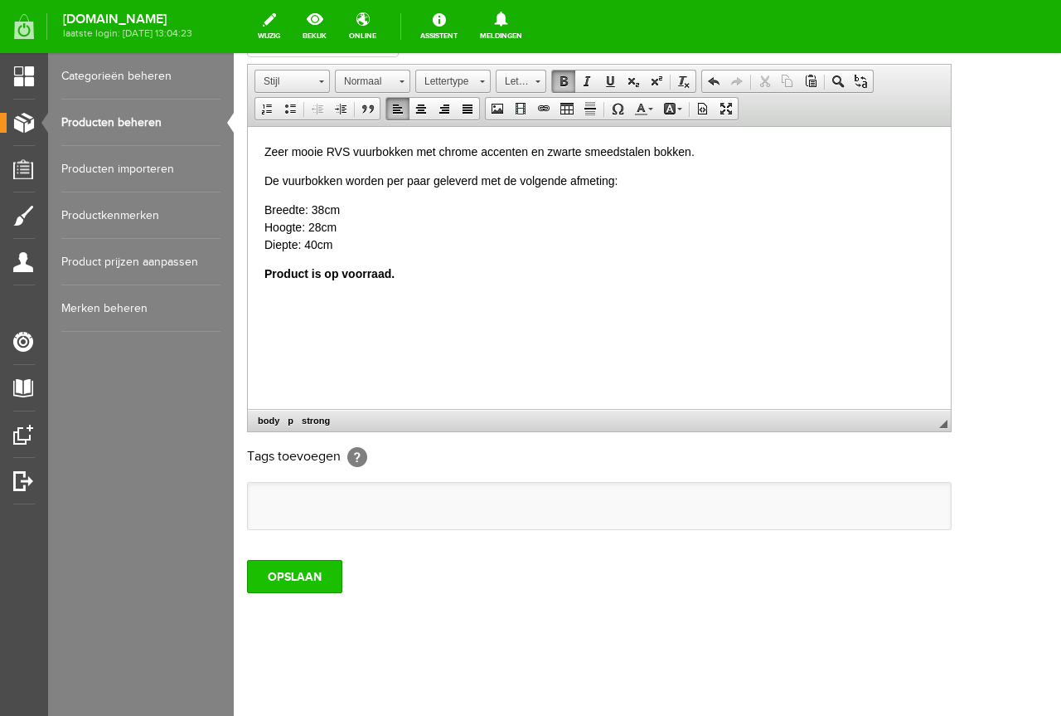
click at [323, 587] on input "OPSLAAN" at bounding box center [294, 576] width 95 height 33
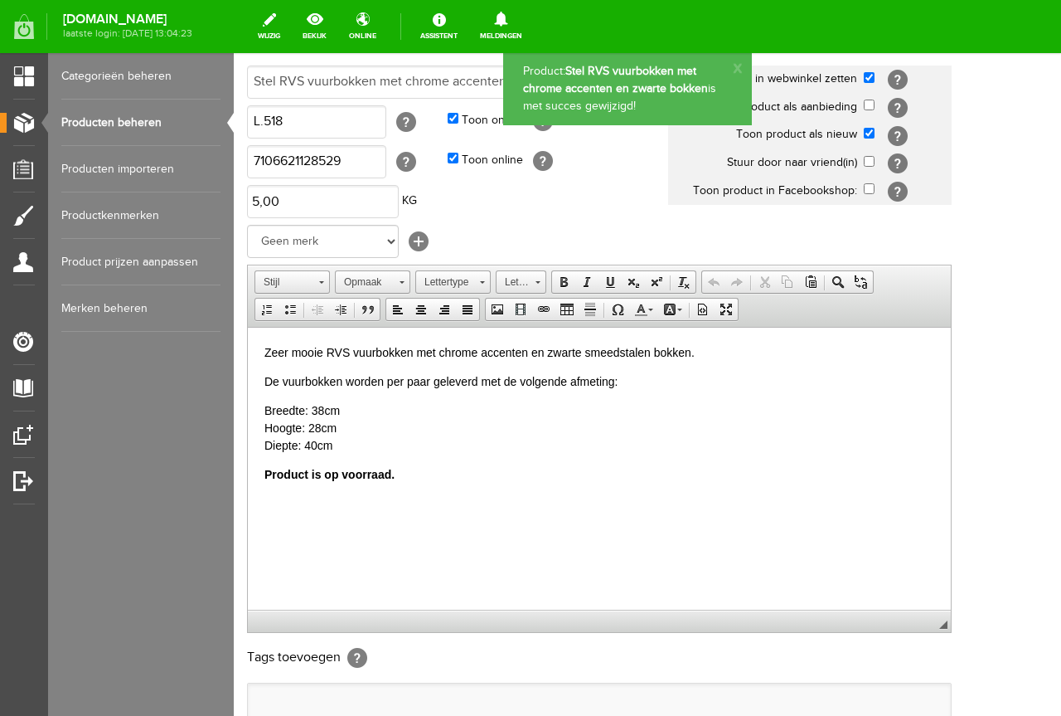
scroll to position [0, 0]
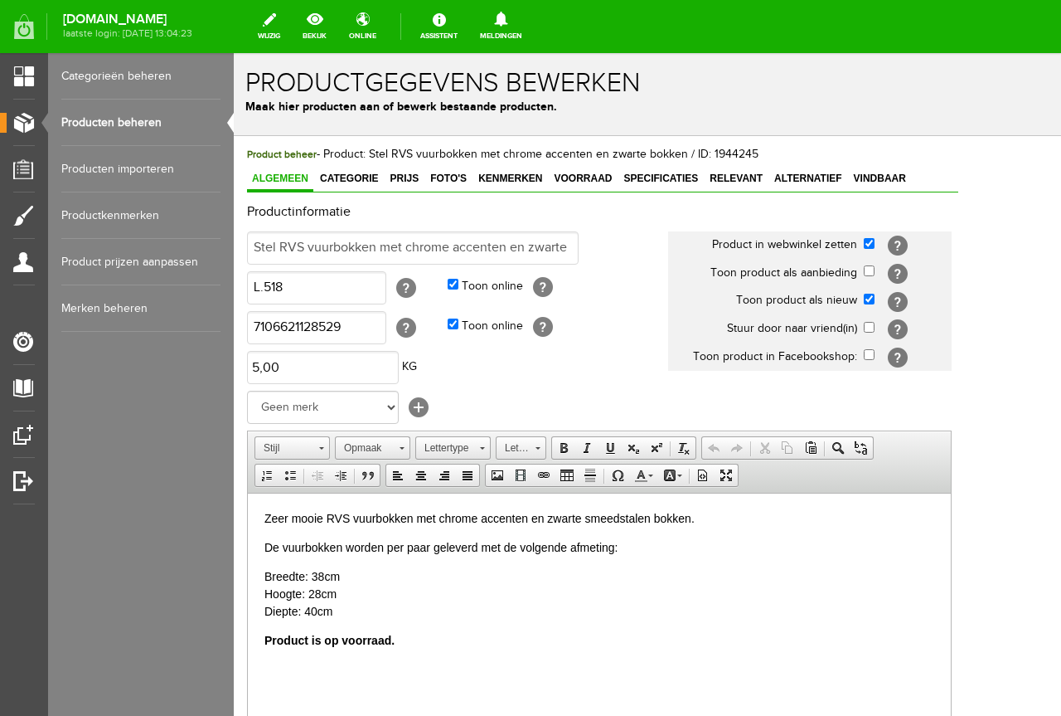
click at [166, 128] on link "Producten beheren" at bounding box center [140, 122] width 159 height 46
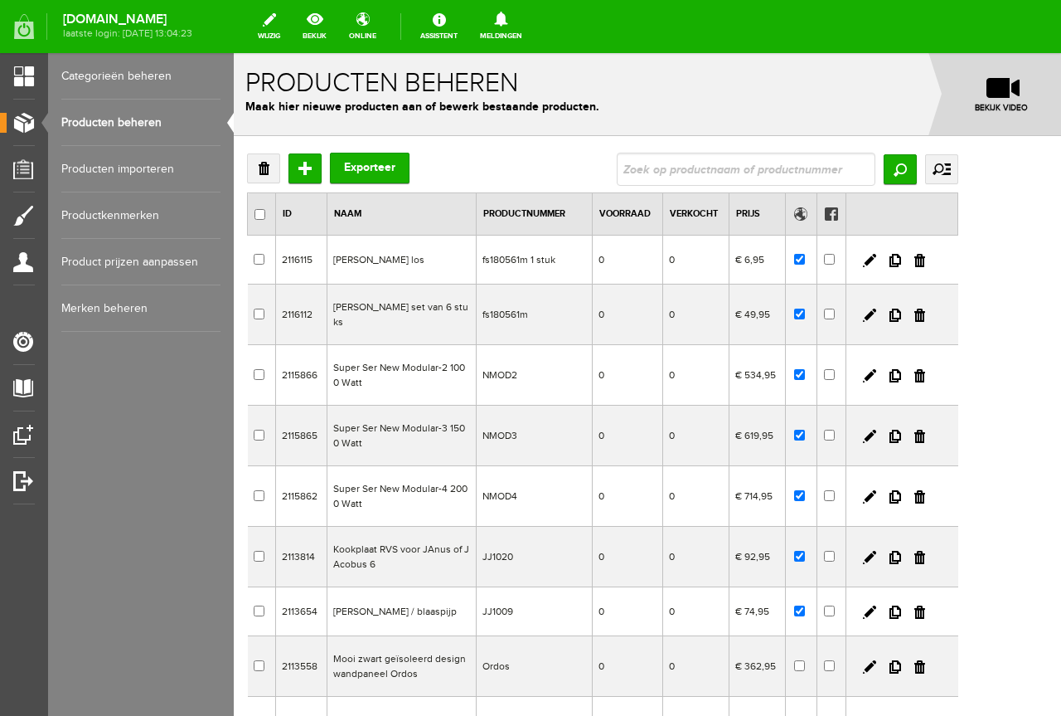
click at [752, 190] on div "Verwijderen Toevoegen Exporteer Zoeken uitgebreid zoeken Categorie Elektra arti…" at bounding box center [602, 514] width 711 height 722
click at [761, 185] on input "text" at bounding box center [746, 169] width 259 height 33
type input "l.518"
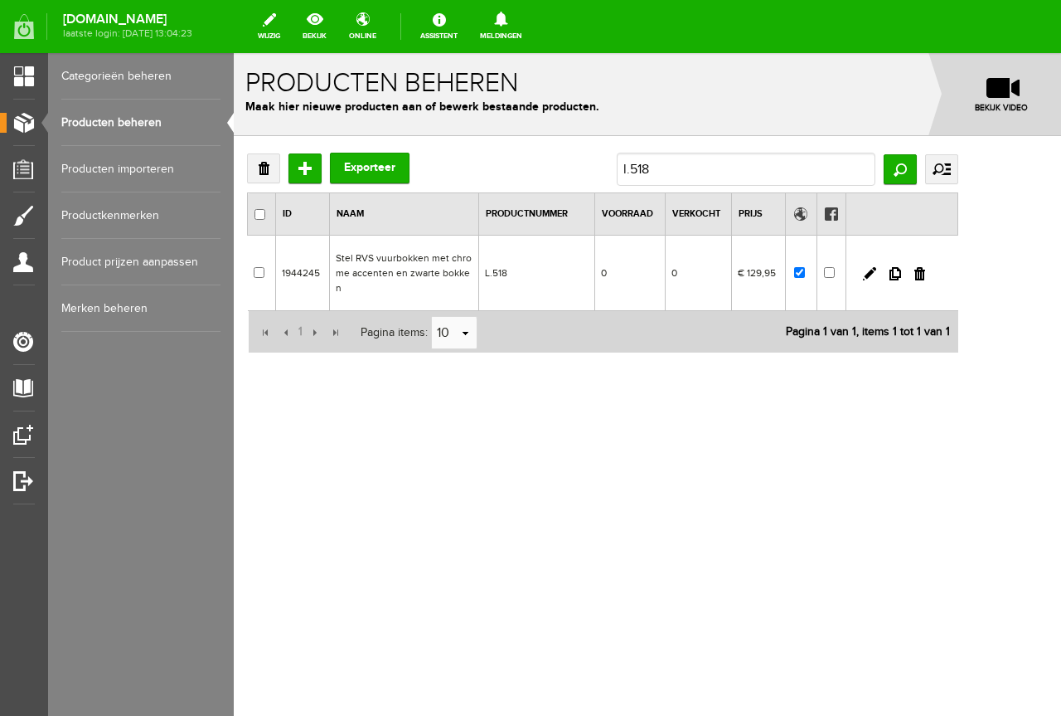
click at [724, 248] on td "0" at bounding box center [698, 272] width 66 height 75
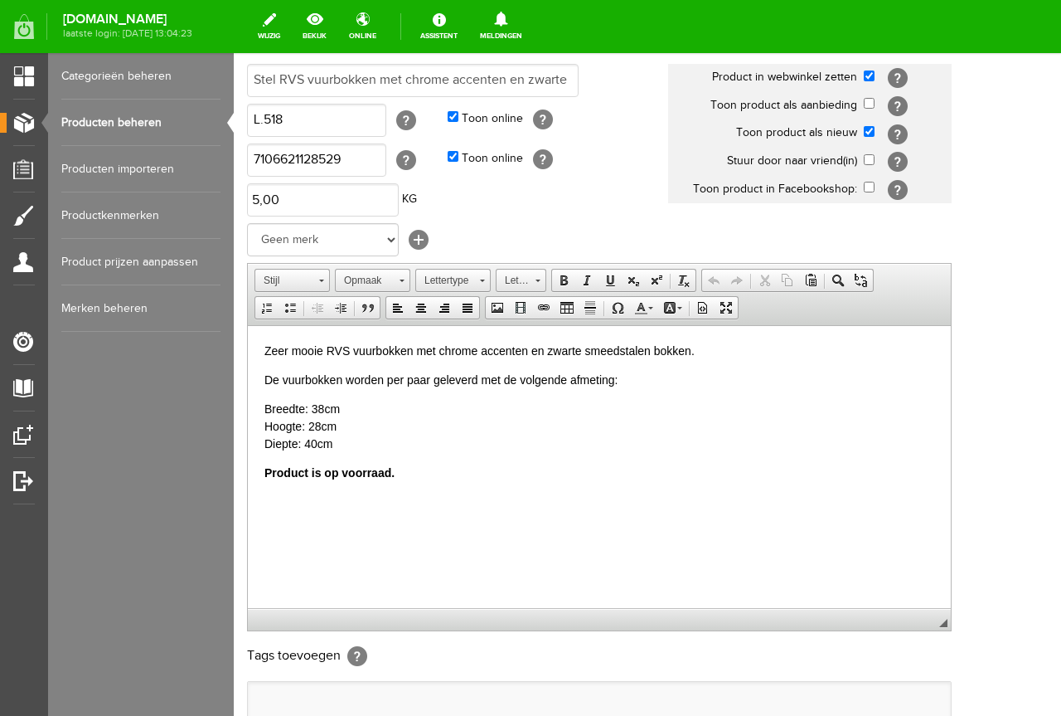
scroll to position [366, 0]
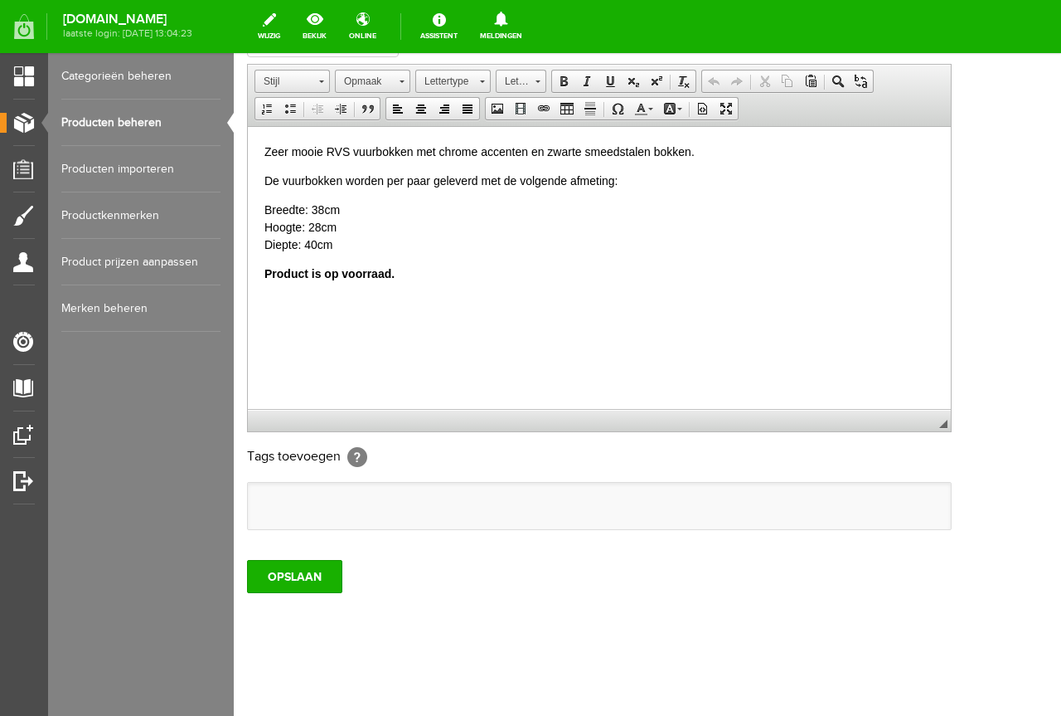
click at [292, 595] on div "Product beheer - Product: Stel RVS vuurbokken met chrome accenten en zwarte bok…" at bounding box center [603, 242] width 738 height 946
click at [294, 590] on input "OPSLAAN" at bounding box center [294, 576] width 95 height 33
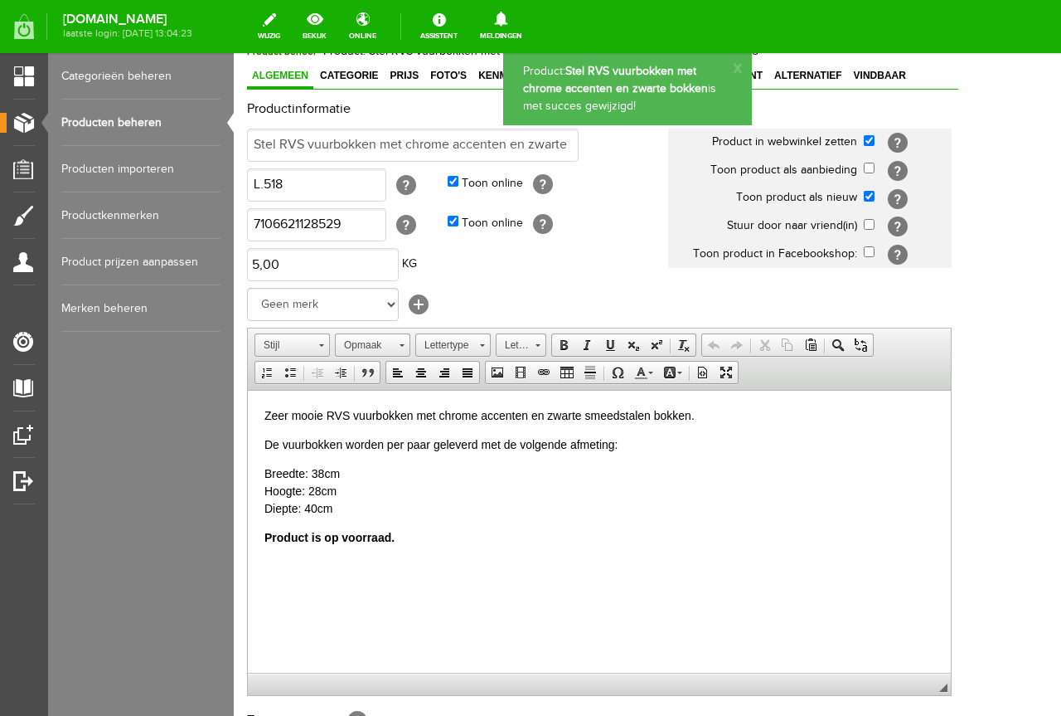
scroll to position [0, 0]
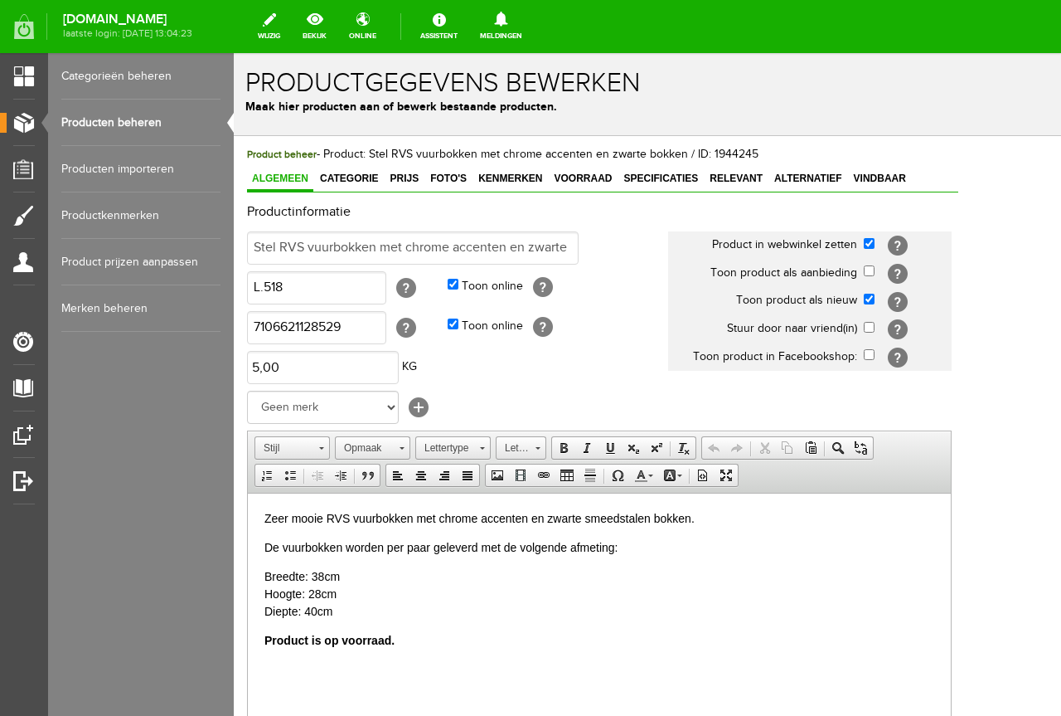
click at [166, 138] on link "Producten beheren" at bounding box center [140, 122] width 159 height 46
